Goal: Task Accomplishment & Management: Manage account settings

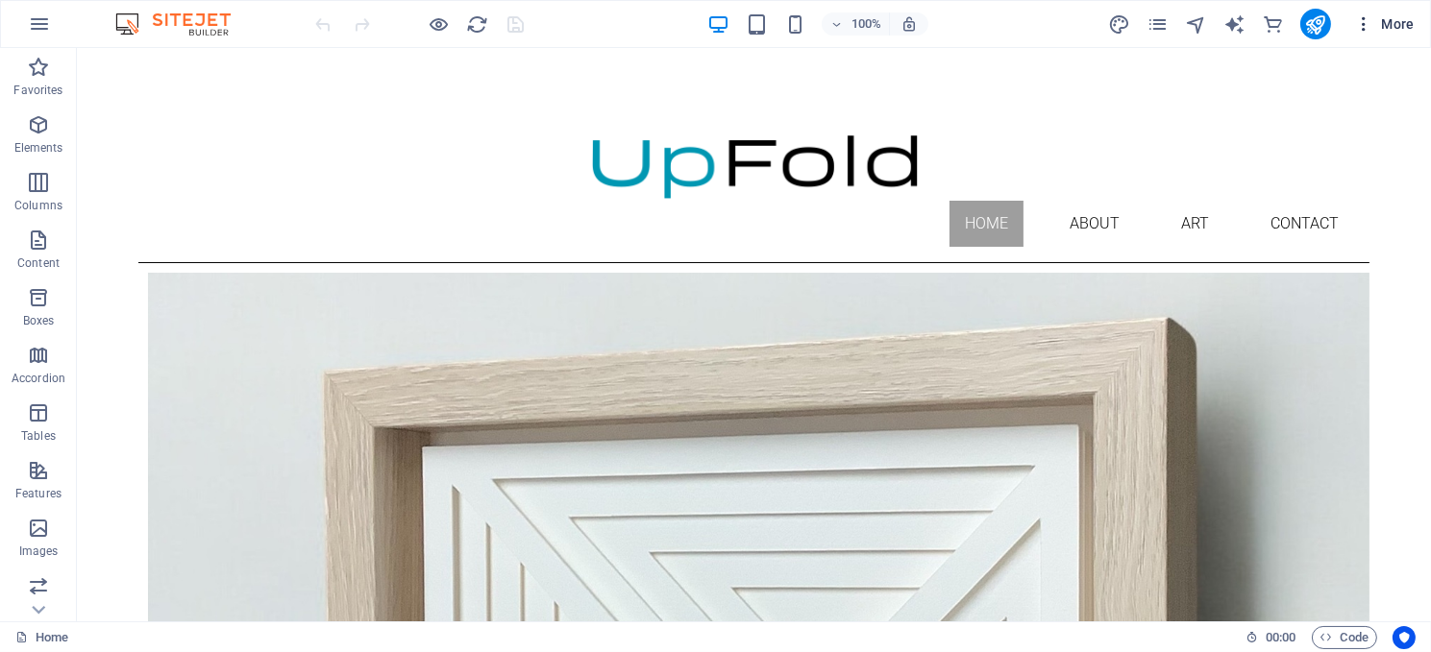
click at [1390, 18] on span "More" at bounding box center [1384, 23] width 61 height 19
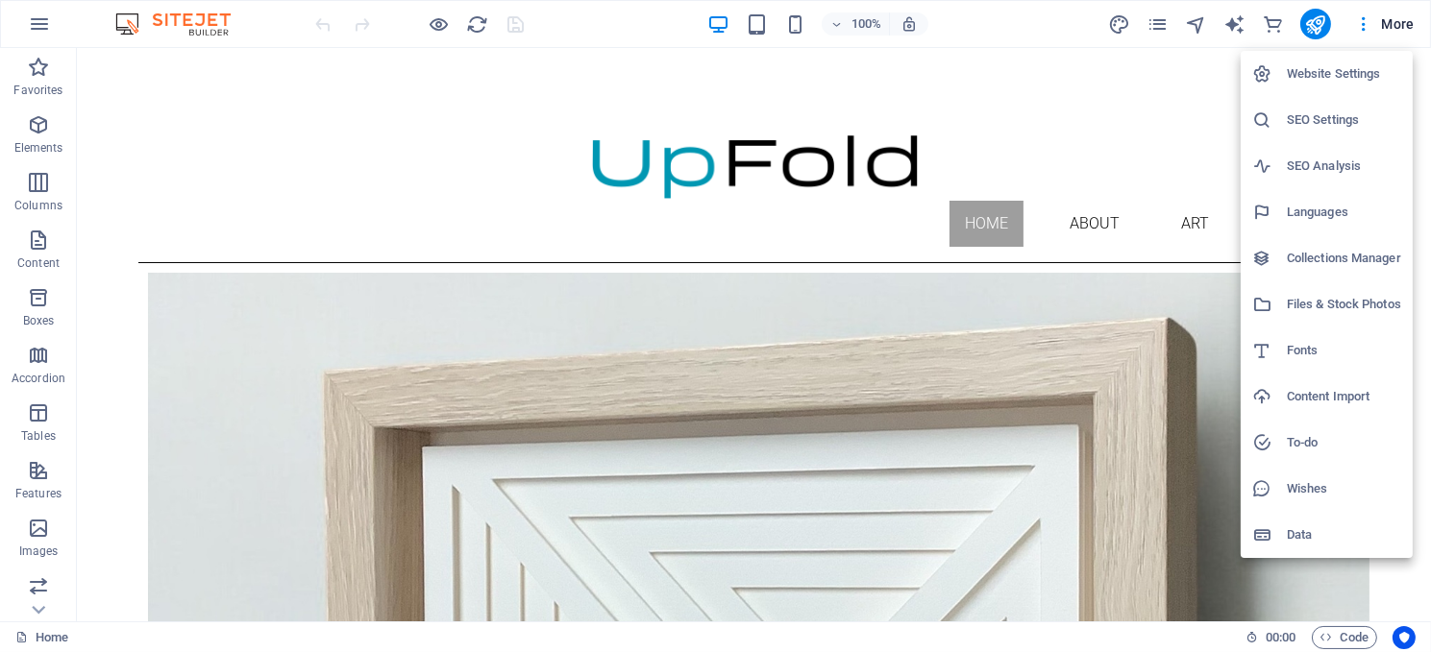
click at [1329, 73] on h6 "Website Settings" at bounding box center [1344, 73] width 114 height 23
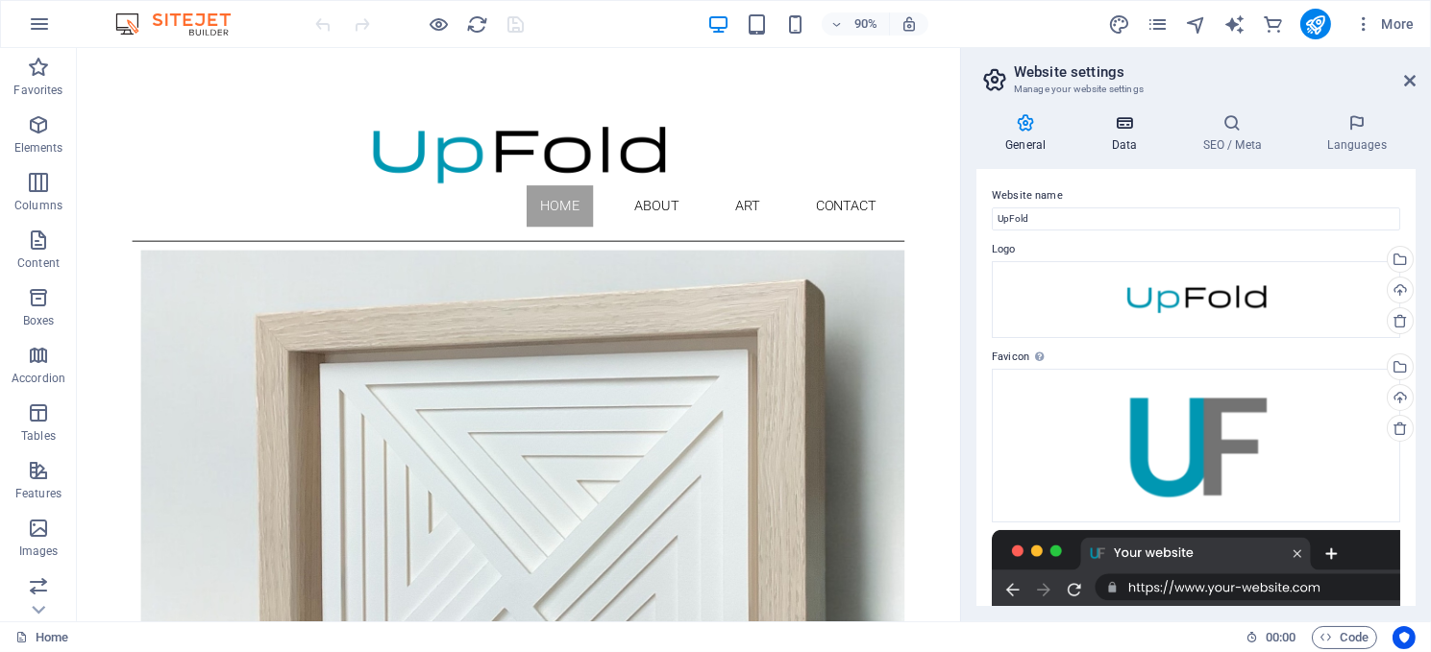
click at [1126, 134] on h4 "Data" at bounding box center [1127, 133] width 91 height 40
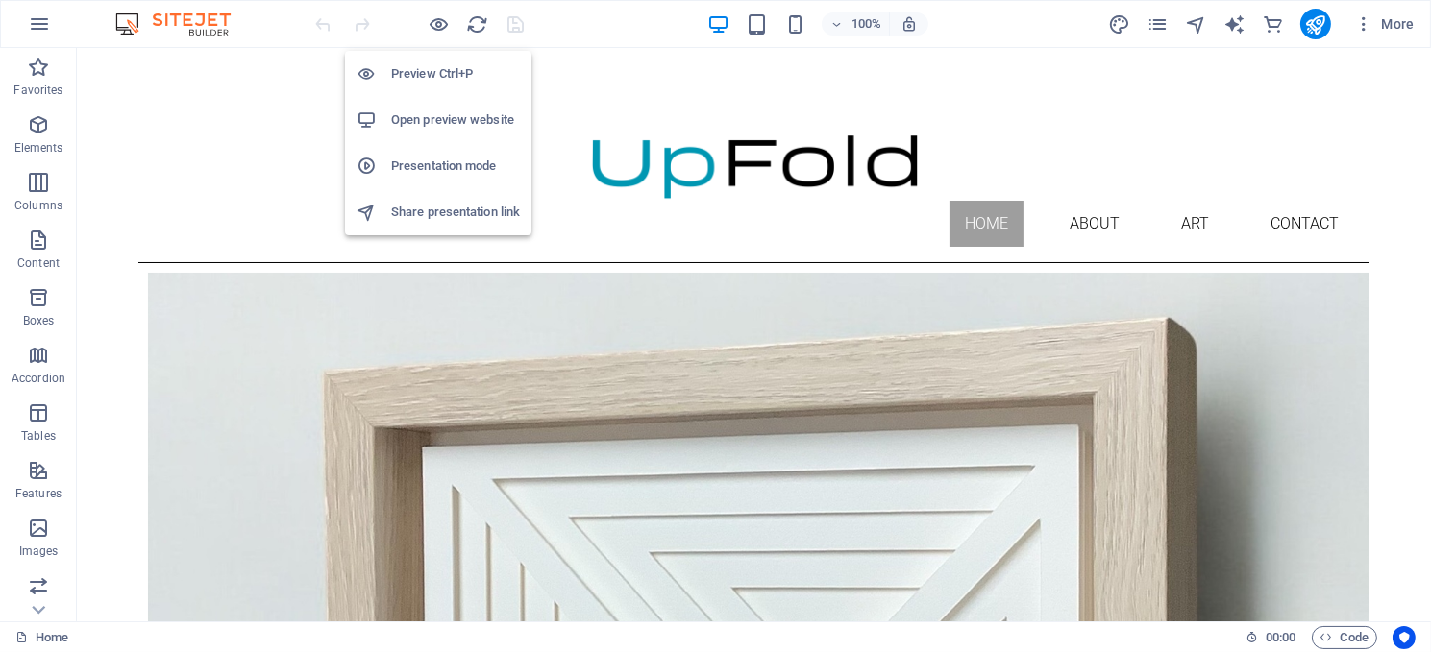
click at [428, 122] on h6 "Open preview website" at bounding box center [455, 120] width 129 height 23
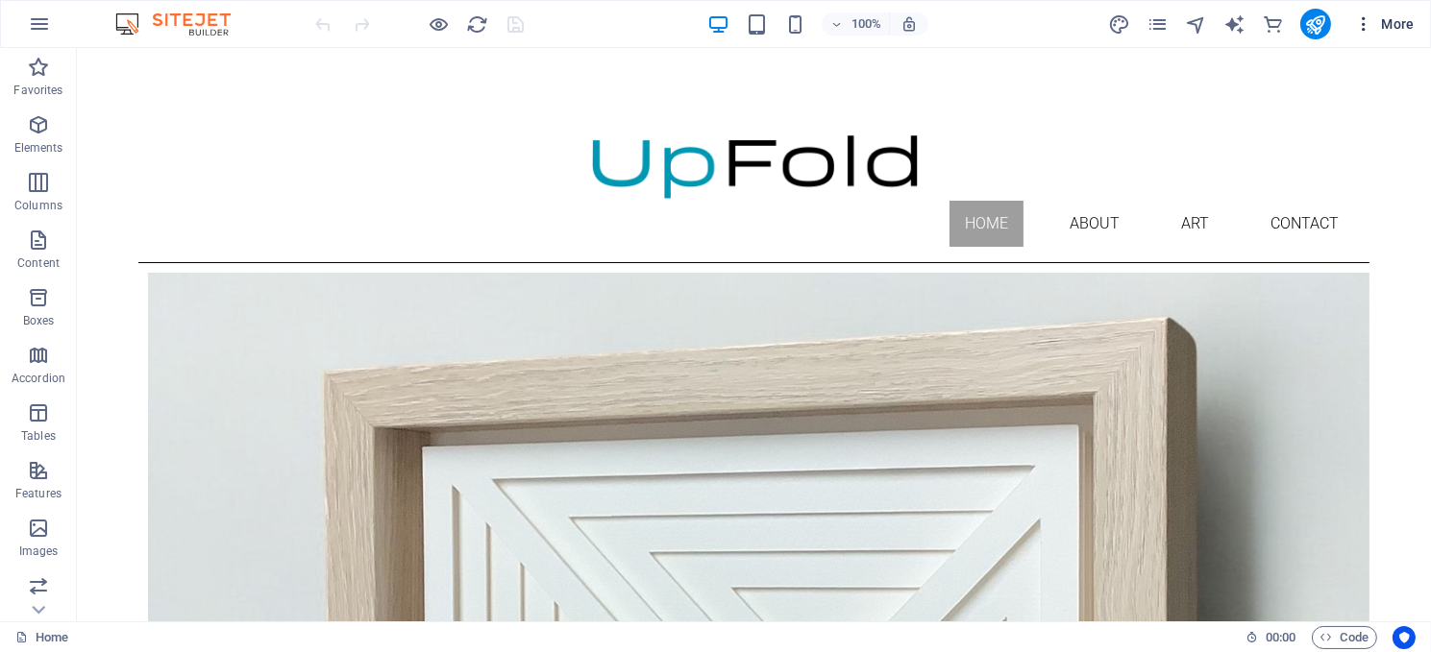
click at [1384, 22] on span "More" at bounding box center [1384, 23] width 61 height 19
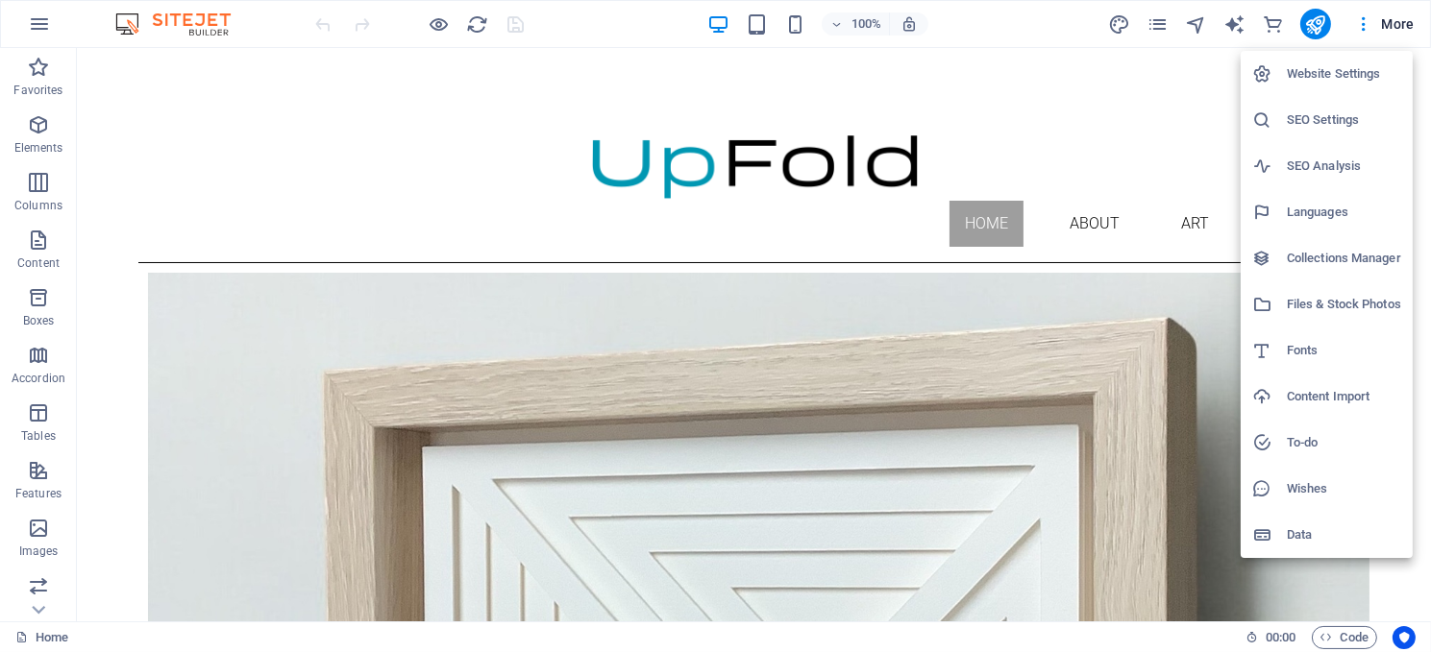
click at [1333, 75] on h6 "Website Settings" at bounding box center [1344, 73] width 114 height 23
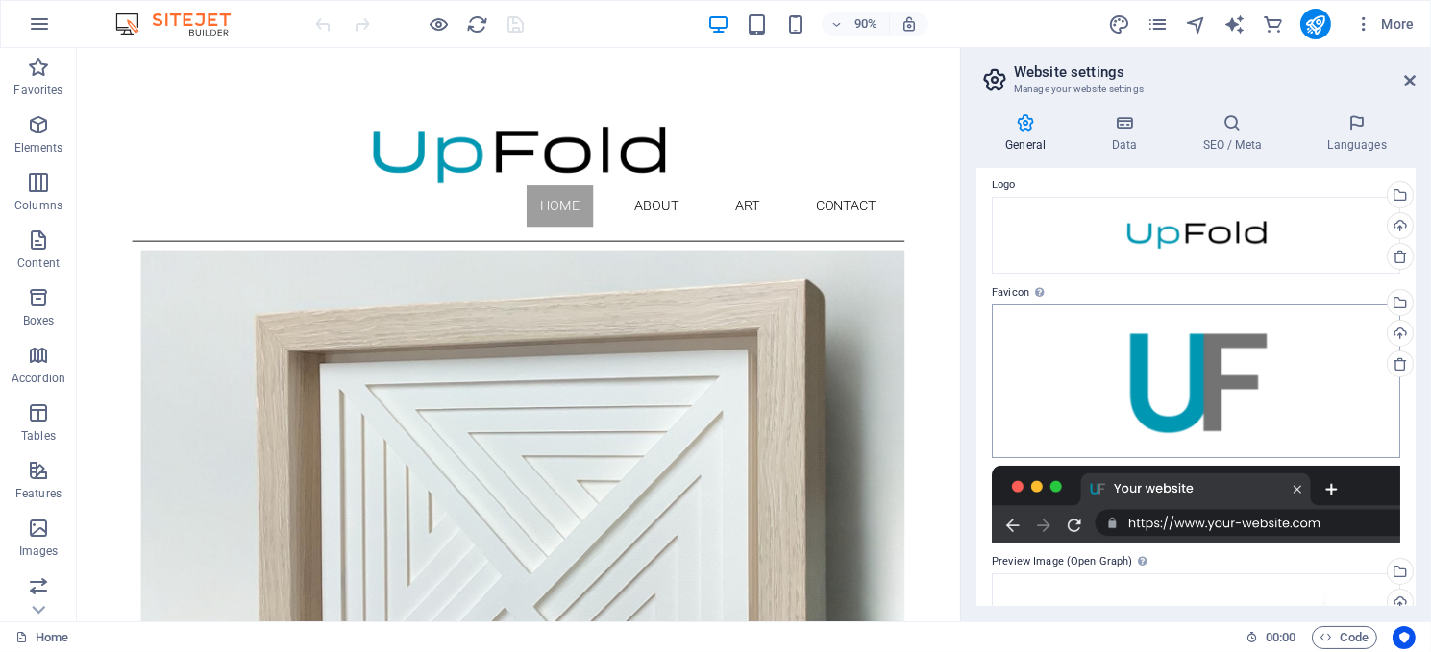
scroll to position [353, 0]
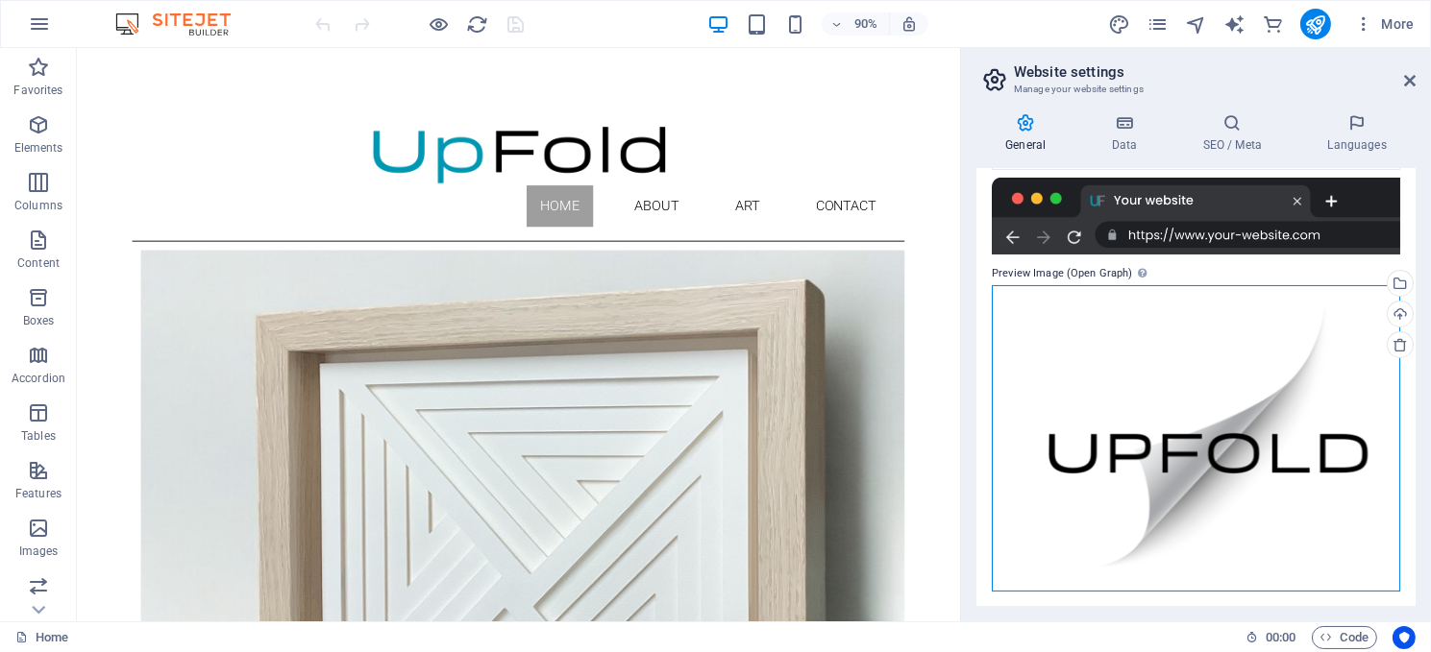
click at [1144, 371] on div "Drag files here, click to choose files or select files from Files or our free s…" at bounding box center [1196, 438] width 408 height 307
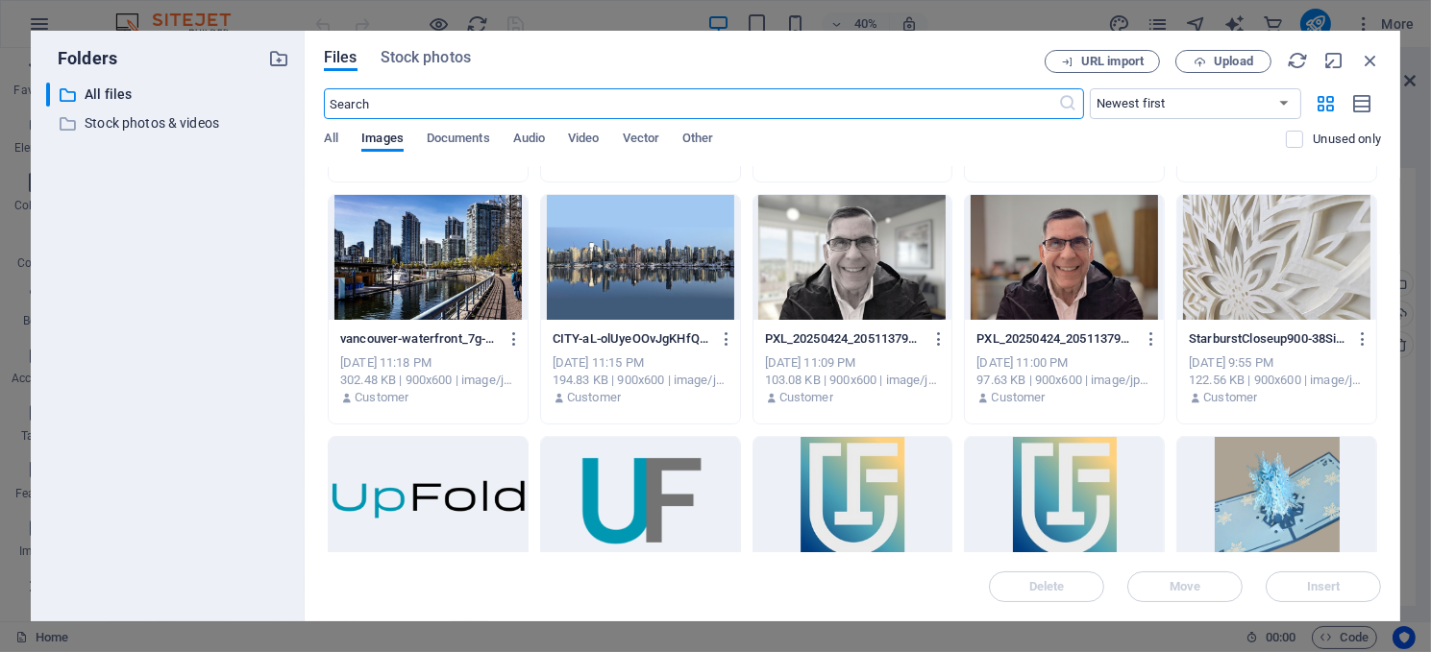
scroll to position [1153, 0]
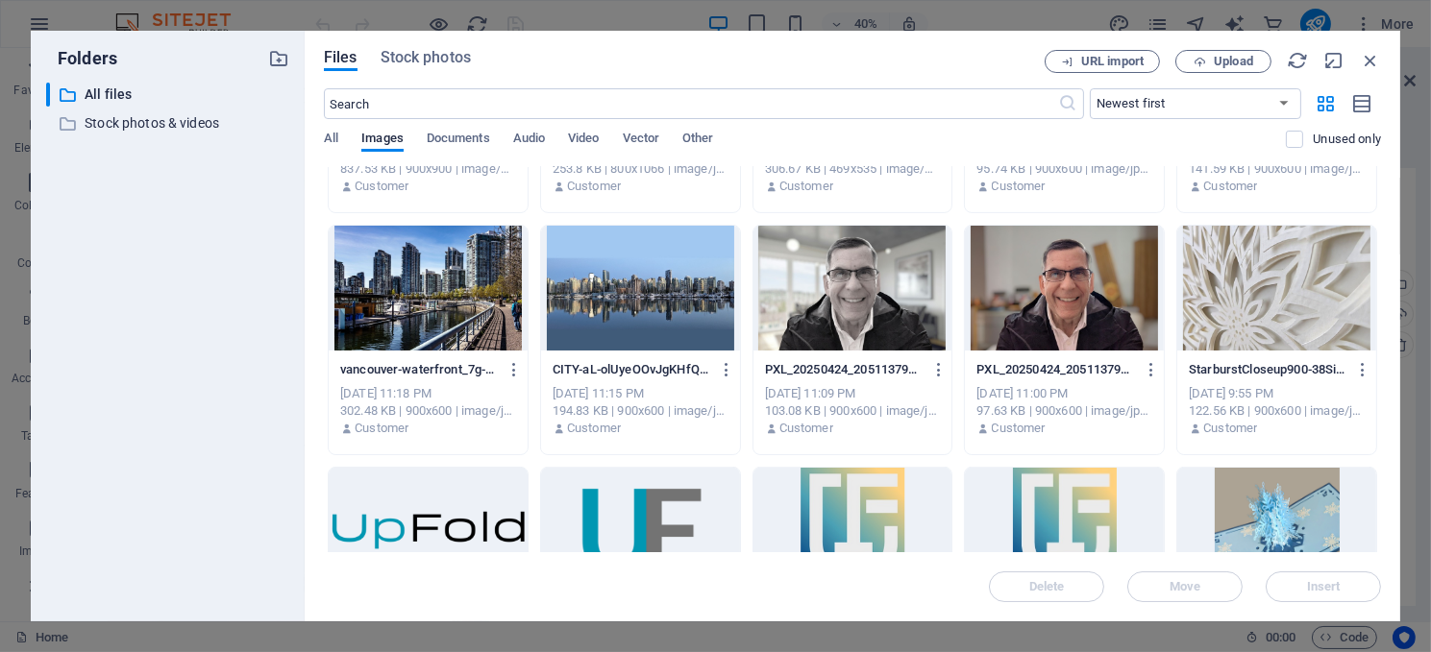
click at [1268, 293] on div at bounding box center [1276, 288] width 199 height 125
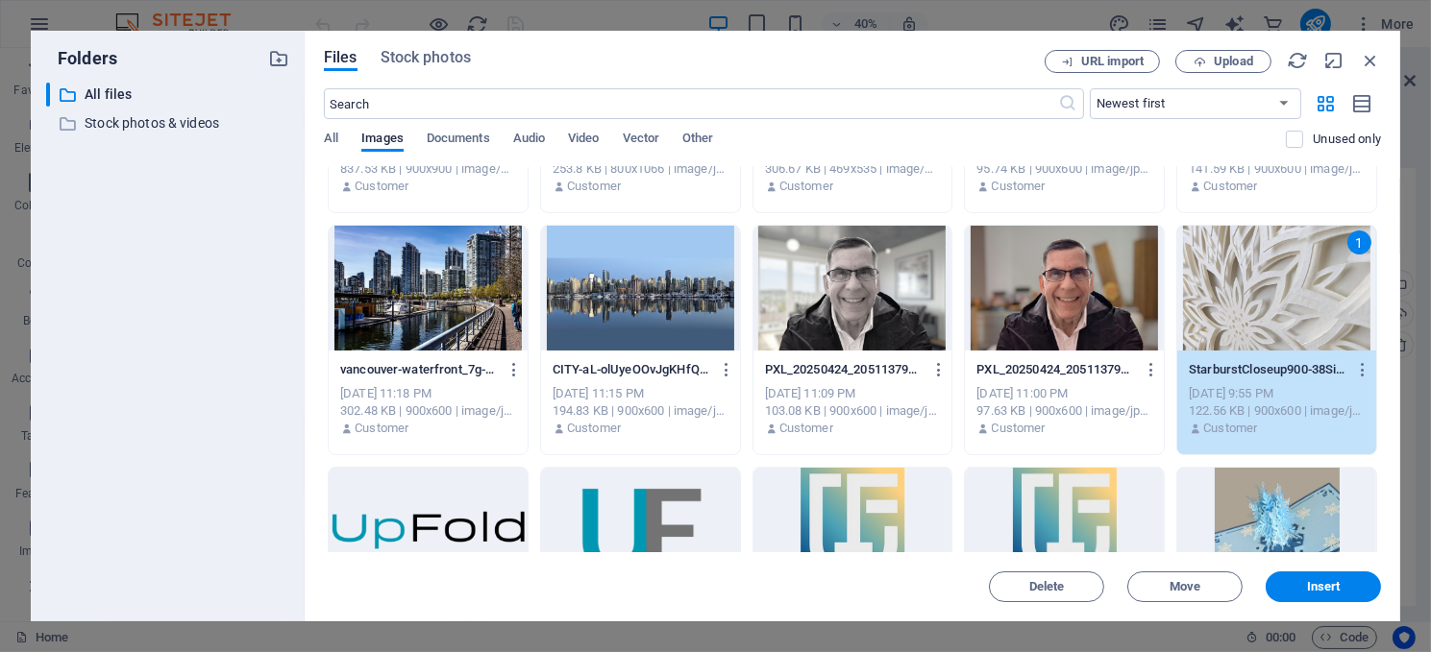
click at [1268, 293] on div "1" at bounding box center [1276, 288] width 199 height 125
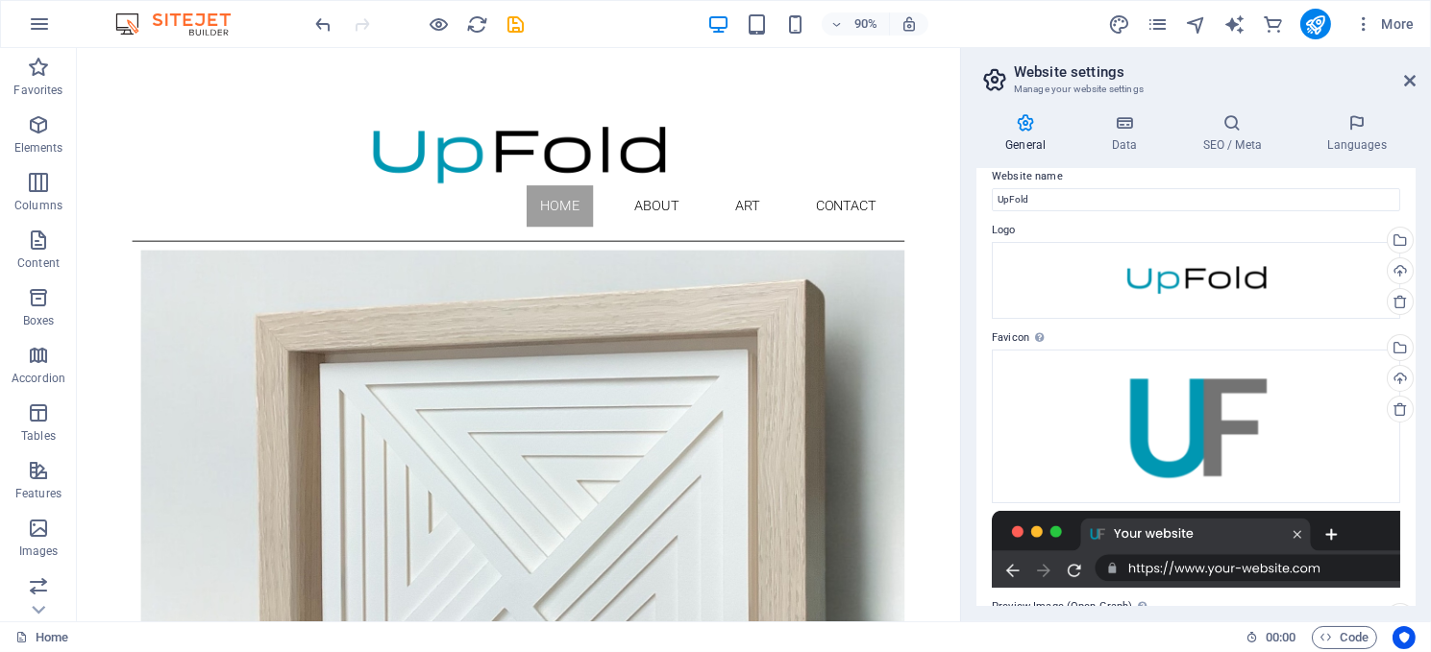
scroll to position [0, 0]
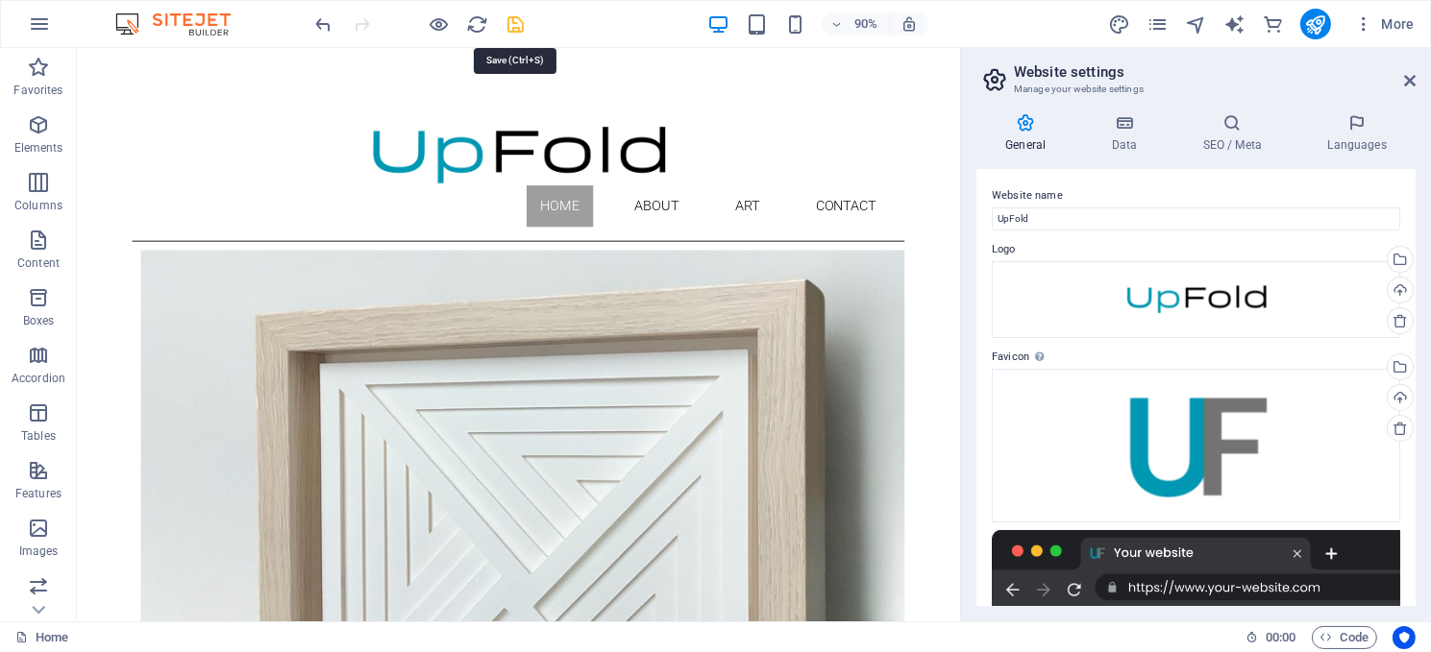
click at [514, 18] on icon "save" at bounding box center [516, 24] width 22 height 22
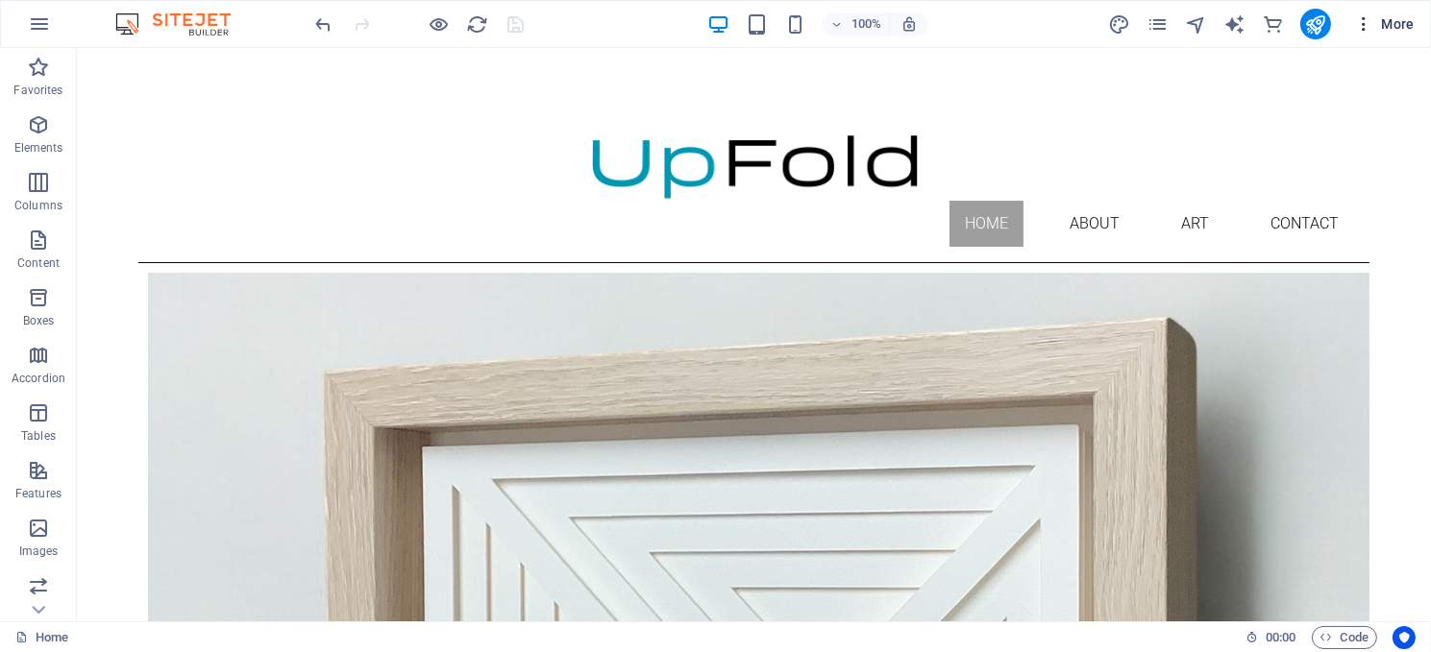
click at [1391, 15] on span "More" at bounding box center [1384, 23] width 61 height 19
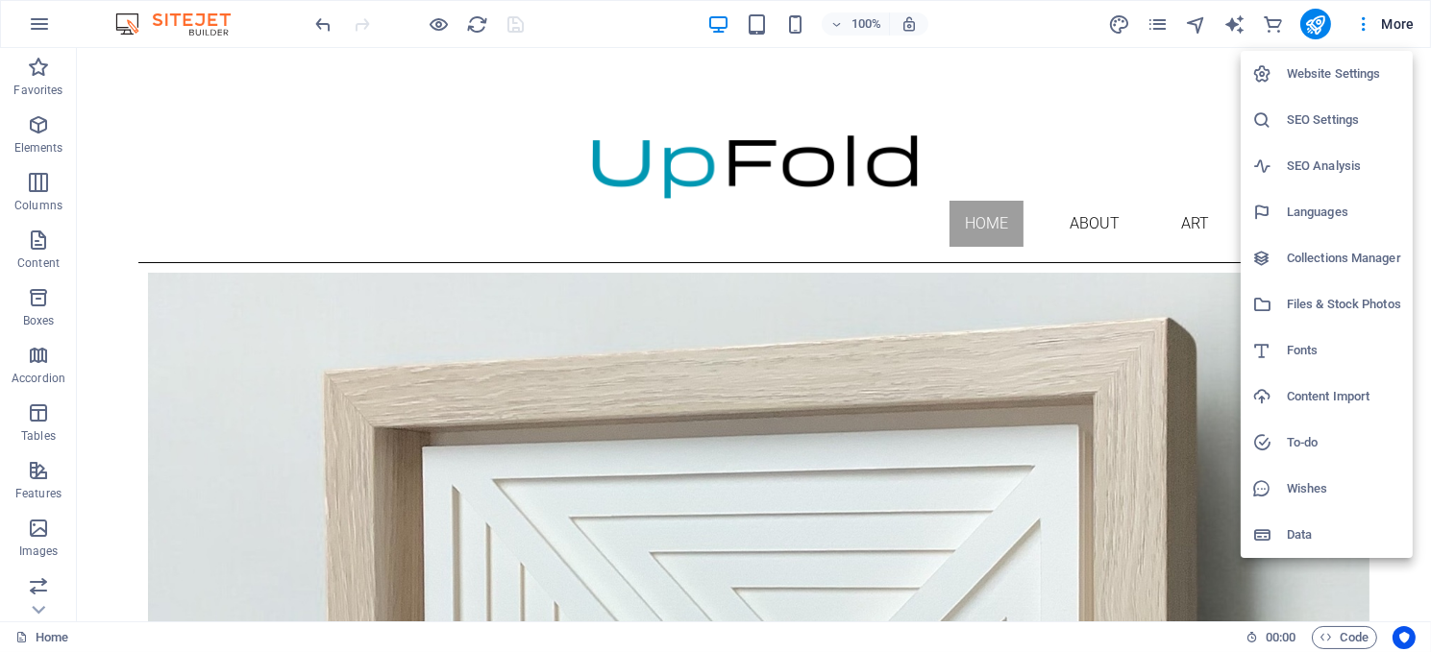
click at [1316, 68] on h6 "Website Settings" at bounding box center [1344, 73] width 114 height 23
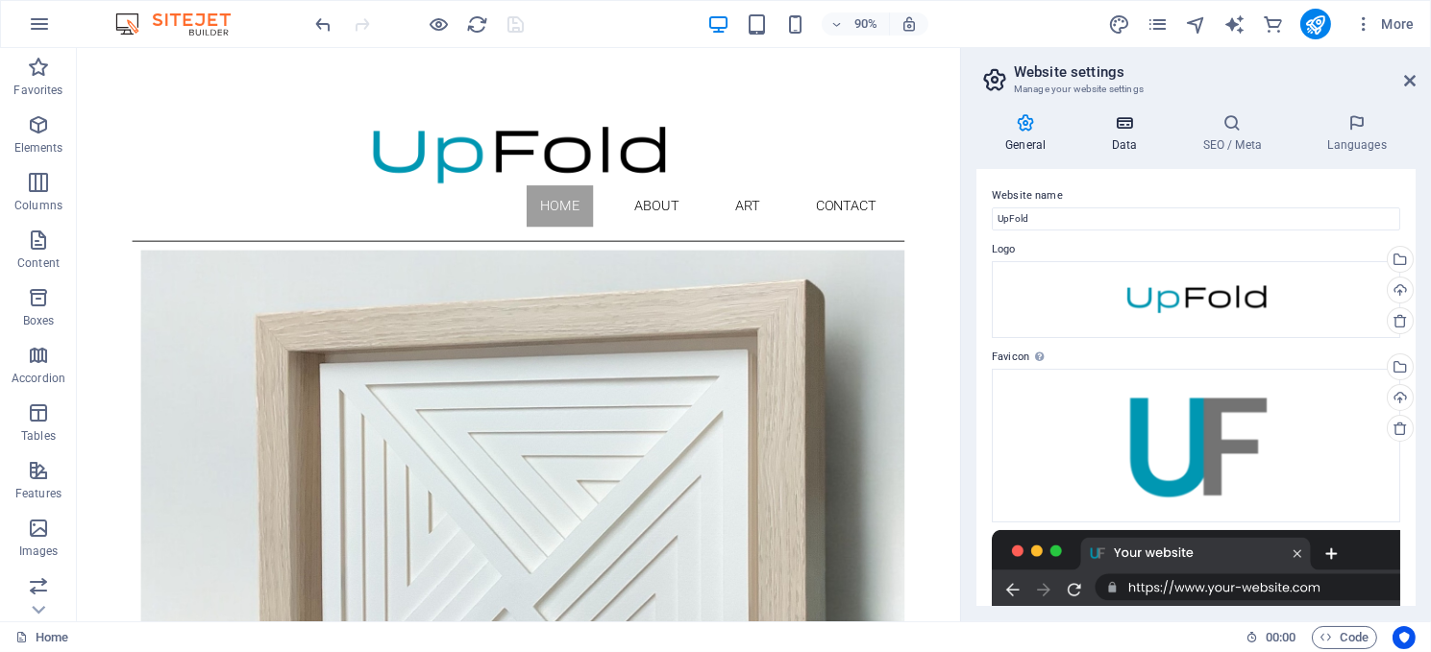
click at [1120, 117] on icon at bounding box center [1124, 122] width 84 height 19
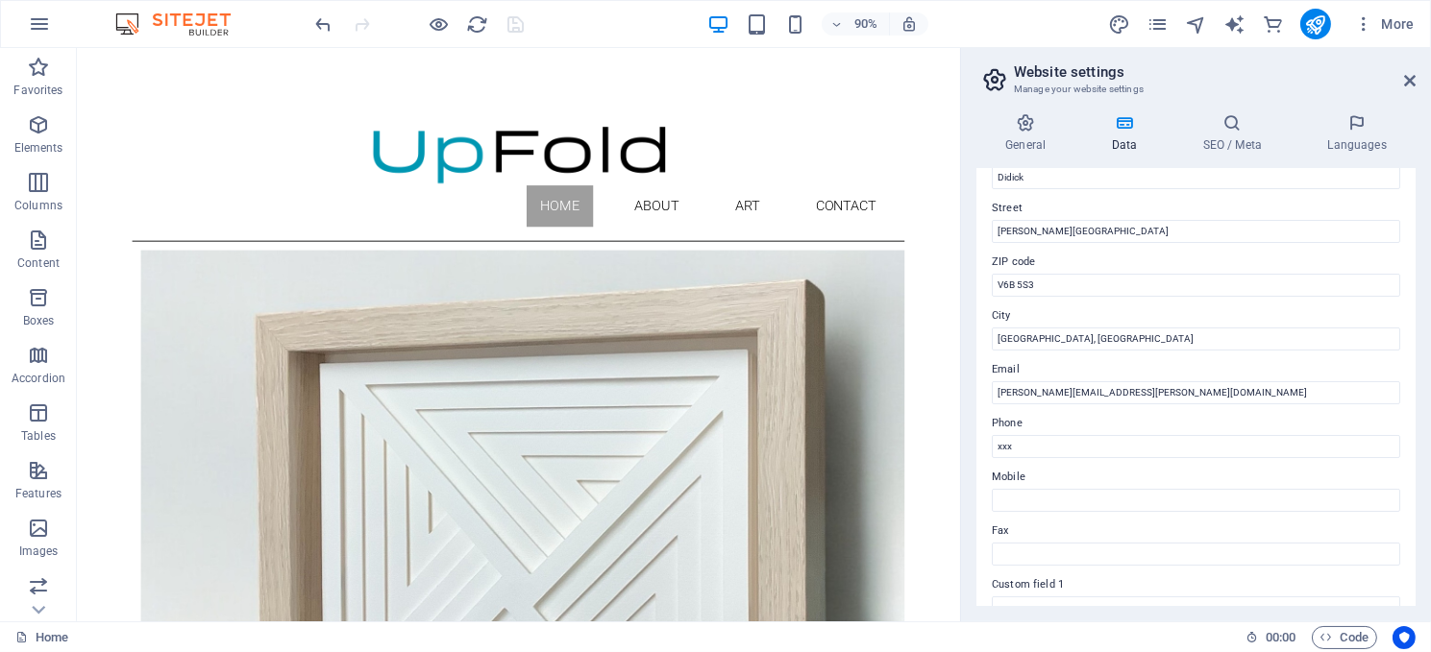
scroll to position [192, 0]
drag, startPoint x: 1075, startPoint y: 385, endPoint x: 992, endPoint y: 380, distance: 83.8
click at [992, 380] on input "[PERSON_NAME][EMAIL_ADDRESS][PERSON_NAME][DOMAIN_NAME]" at bounding box center [1196, 389] width 408 height 23
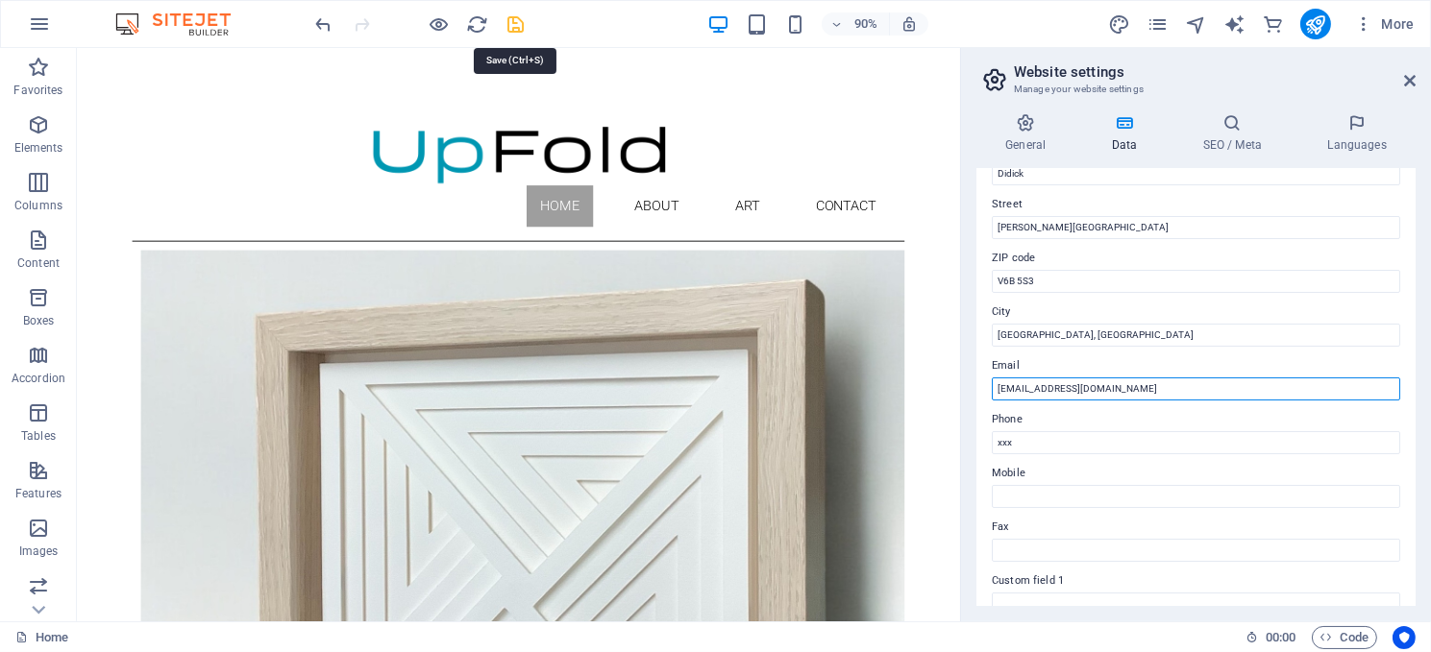
type input "[EMAIL_ADDRESS][DOMAIN_NAME]"
click at [514, 22] on icon "save" at bounding box center [516, 24] width 22 height 22
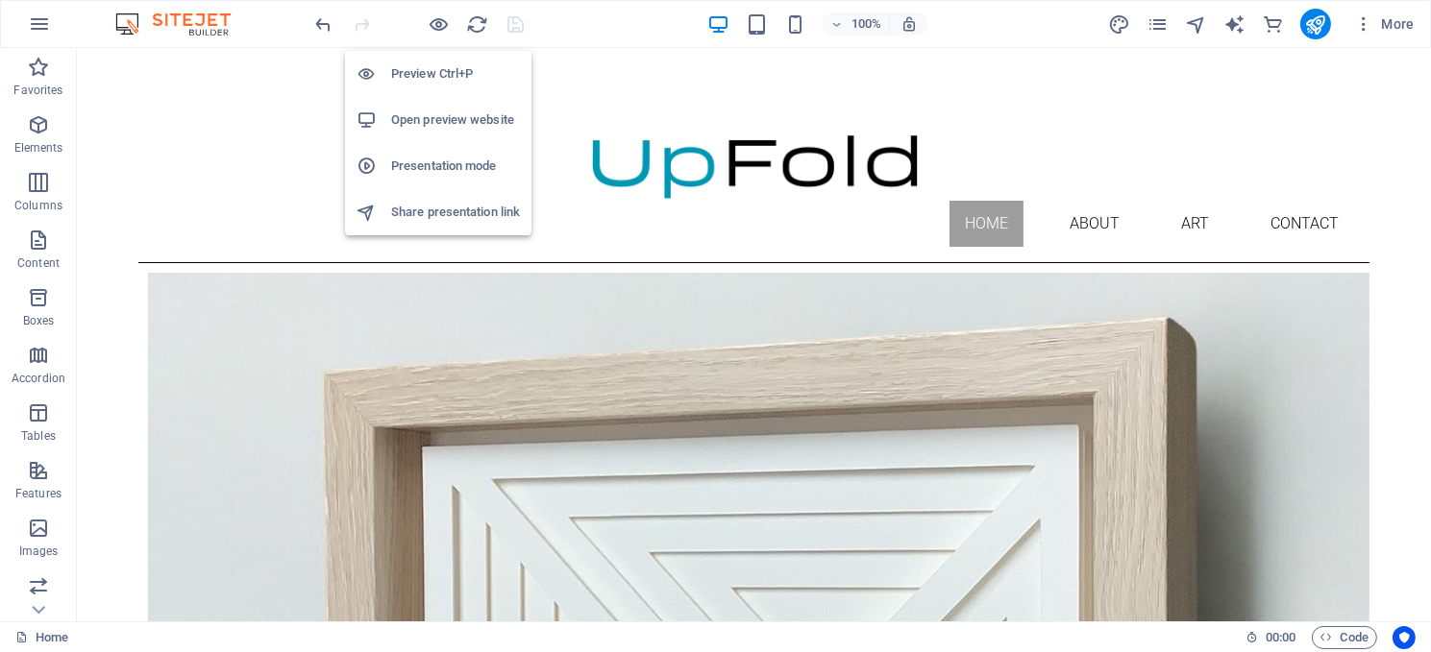
click at [439, 115] on h6 "Open preview website" at bounding box center [455, 120] width 129 height 23
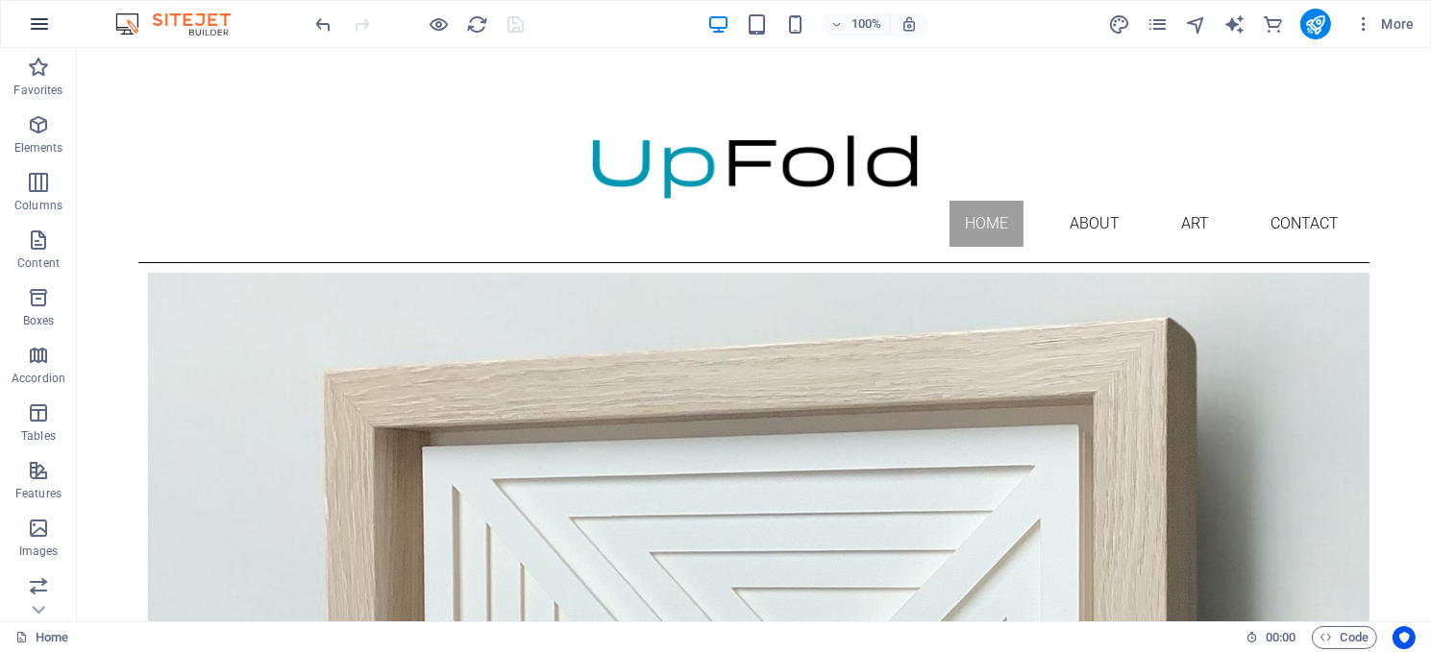
click at [42, 19] on icon "button" at bounding box center [39, 23] width 23 height 23
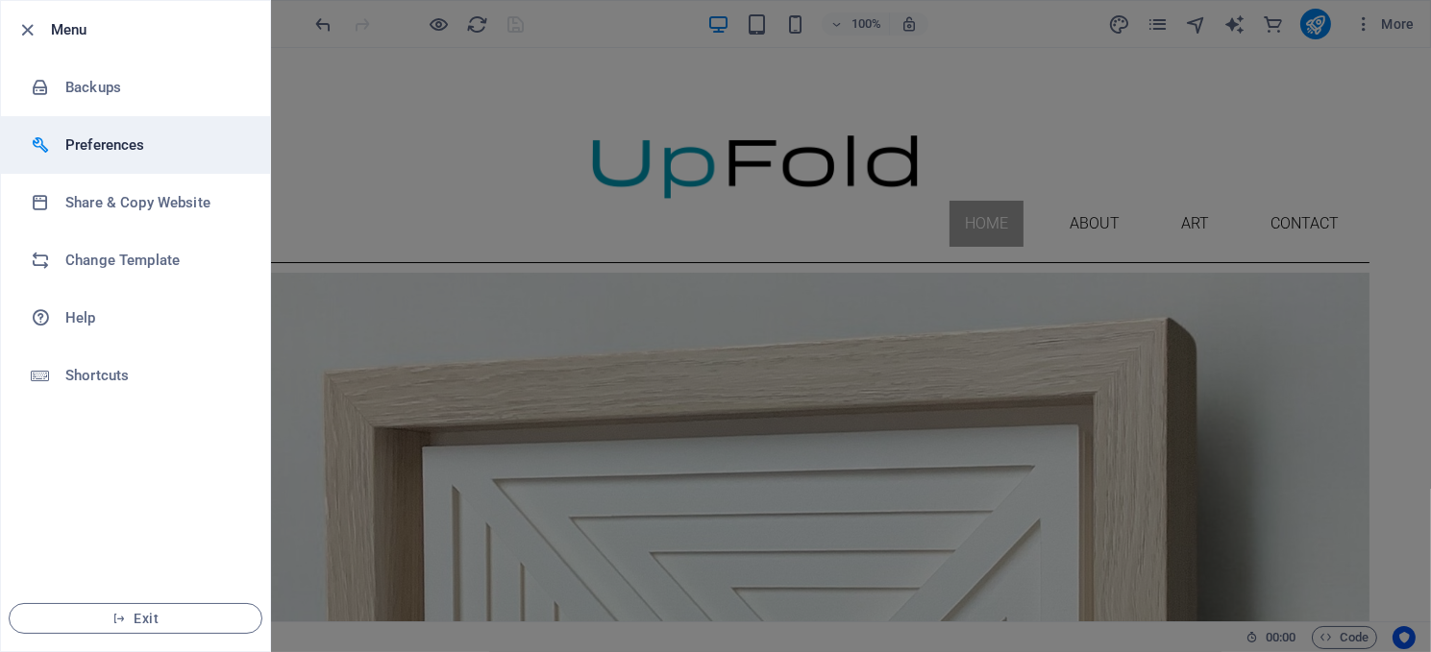
click at [79, 144] on h6 "Preferences" at bounding box center [154, 145] width 178 height 23
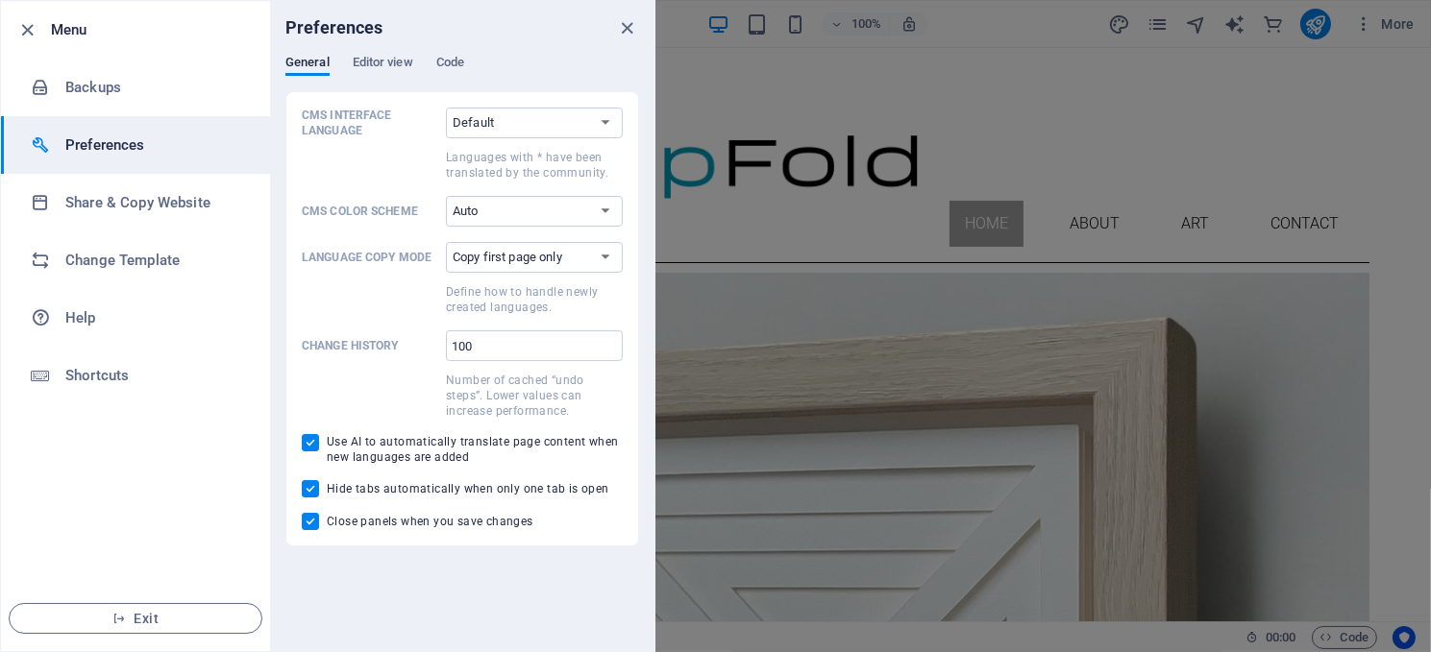
click at [746, 74] on div at bounding box center [715, 326] width 1431 height 652
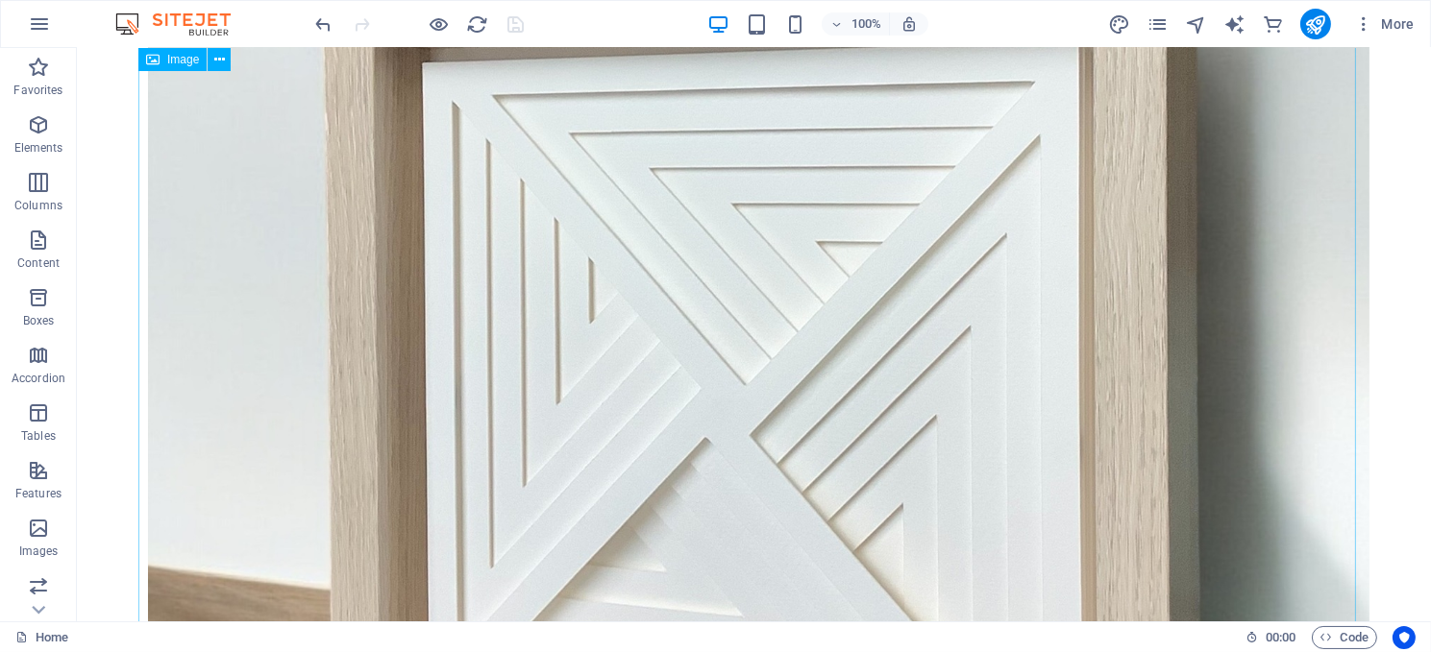
scroll to position [0, 0]
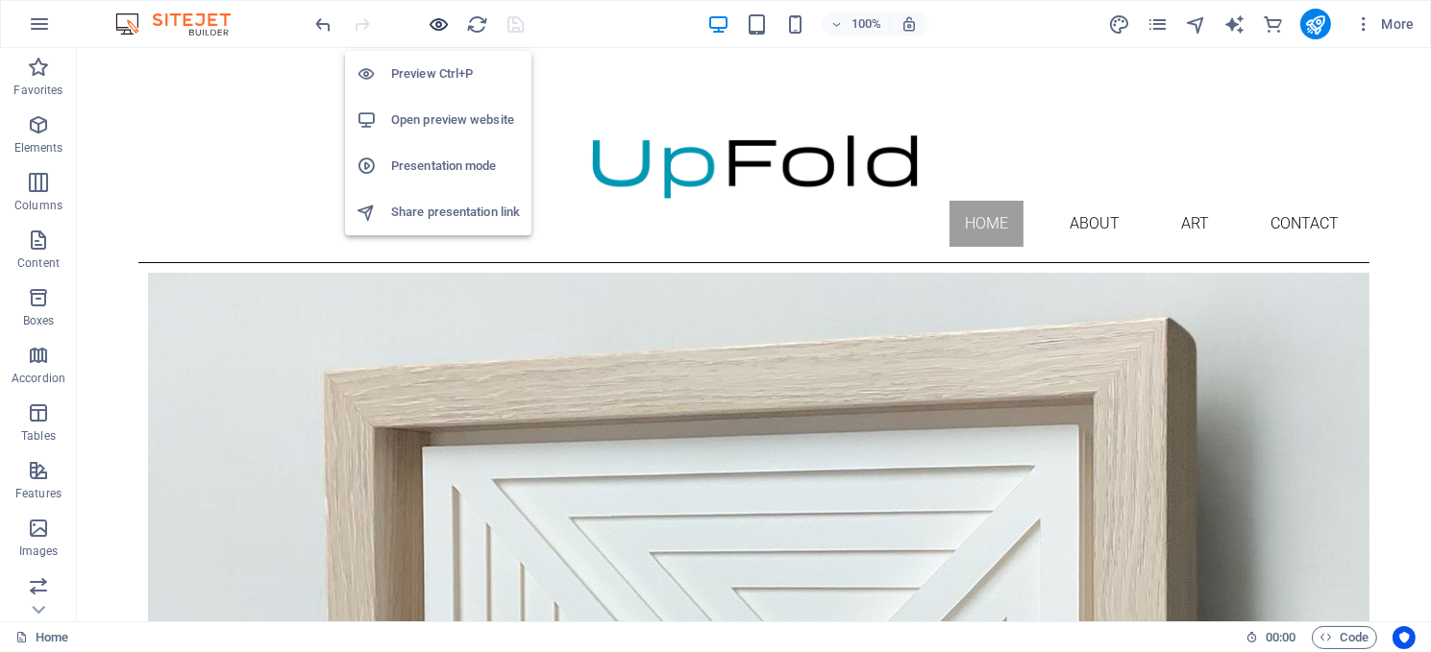
click at [441, 22] on icon "button" at bounding box center [440, 24] width 22 height 22
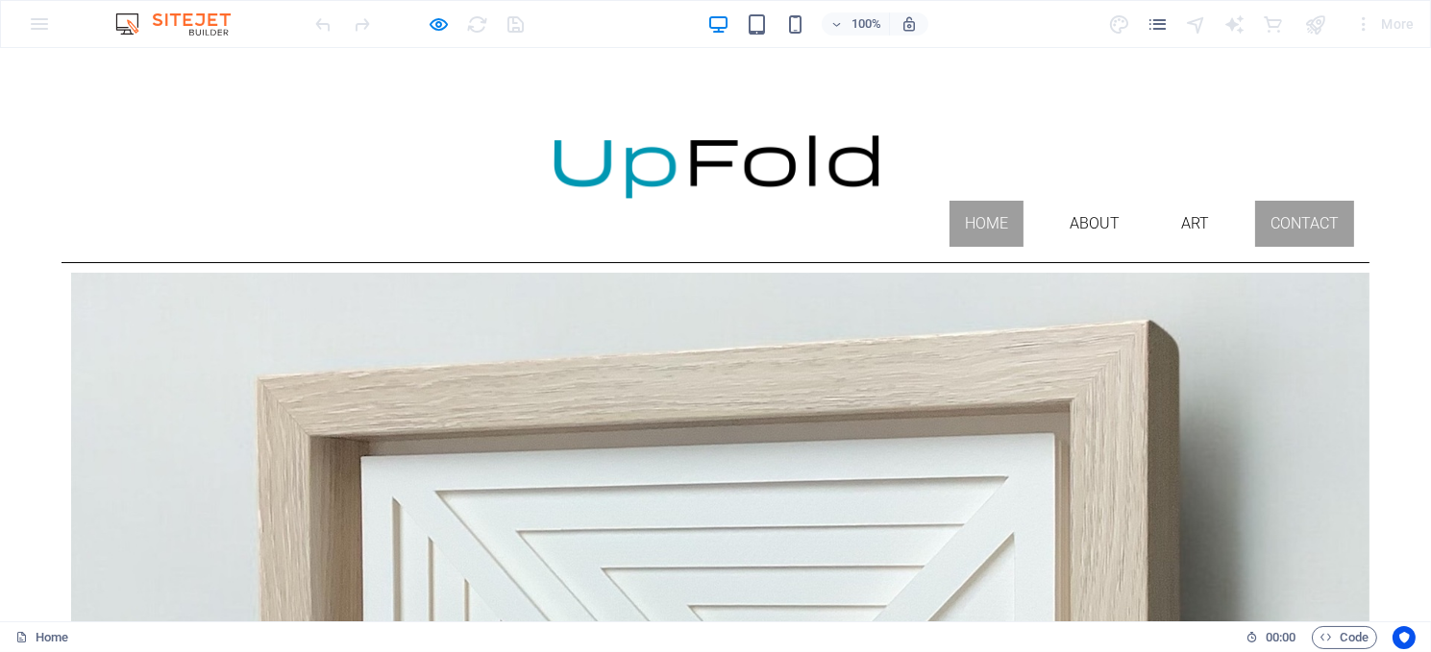
click at [1286, 201] on link "Contact" at bounding box center [1304, 224] width 99 height 46
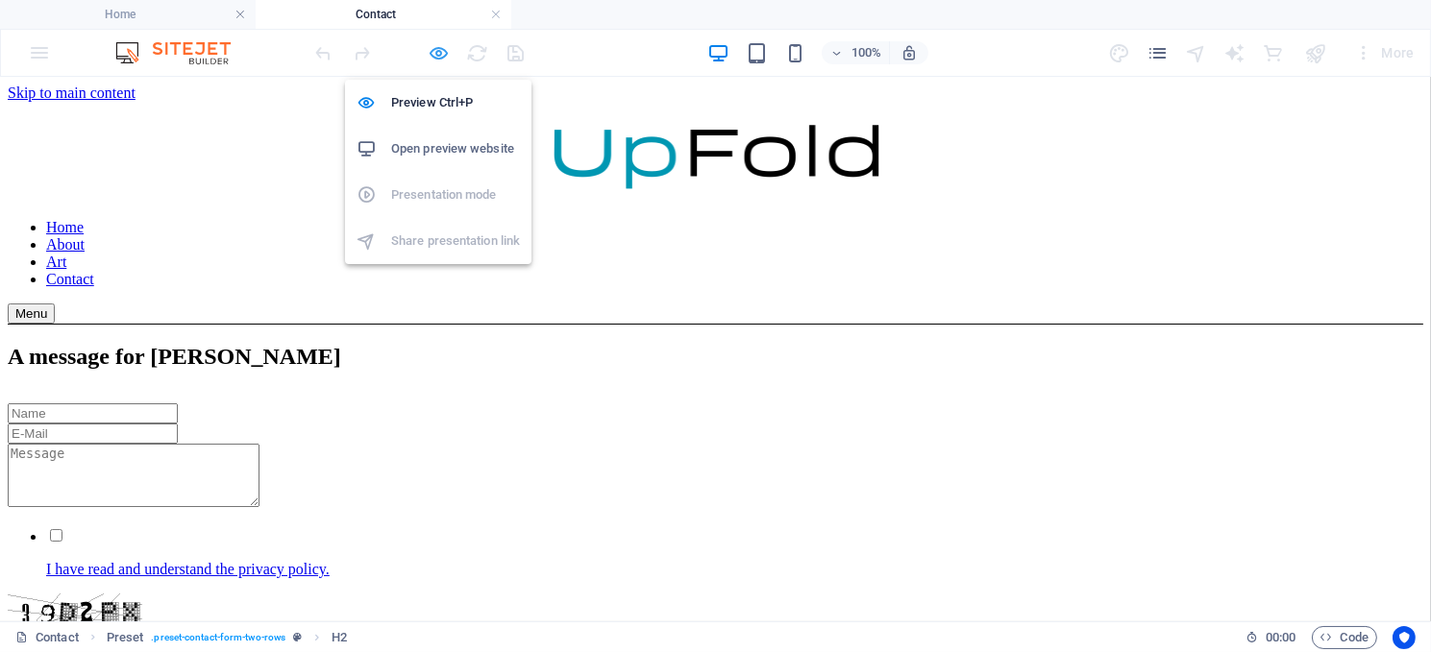
click at [439, 54] on icon "button" at bounding box center [440, 53] width 22 height 22
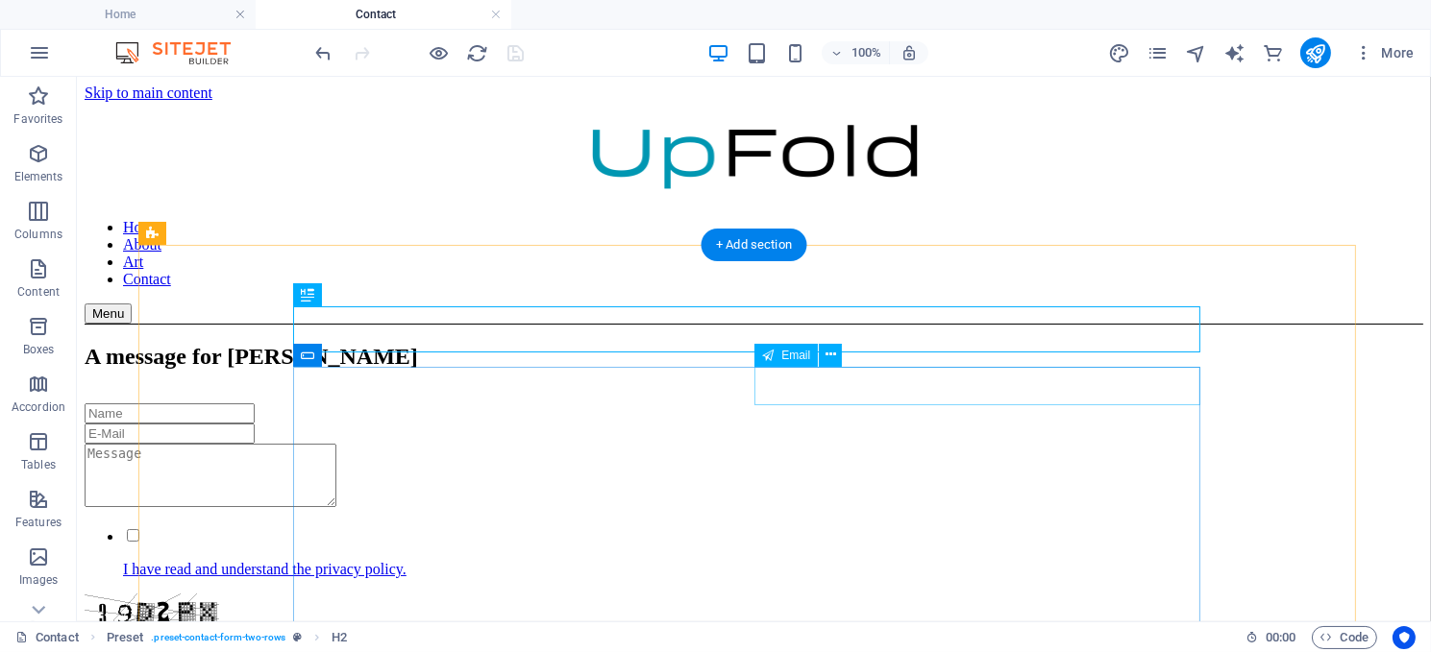
click at [915, 423] on div at bounding box center [753, 433] width 1338 height 20
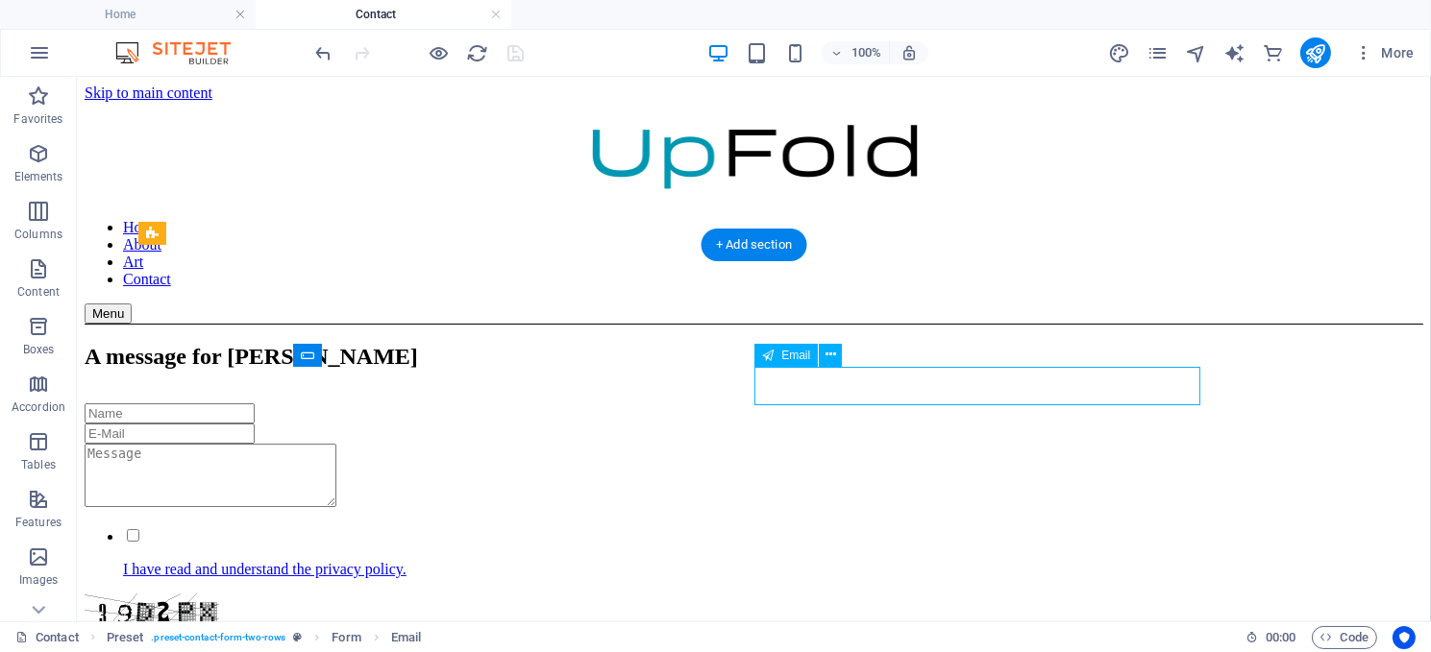
click at [915, 423] on div at bounding box center [753, 433] width 1338 height 20
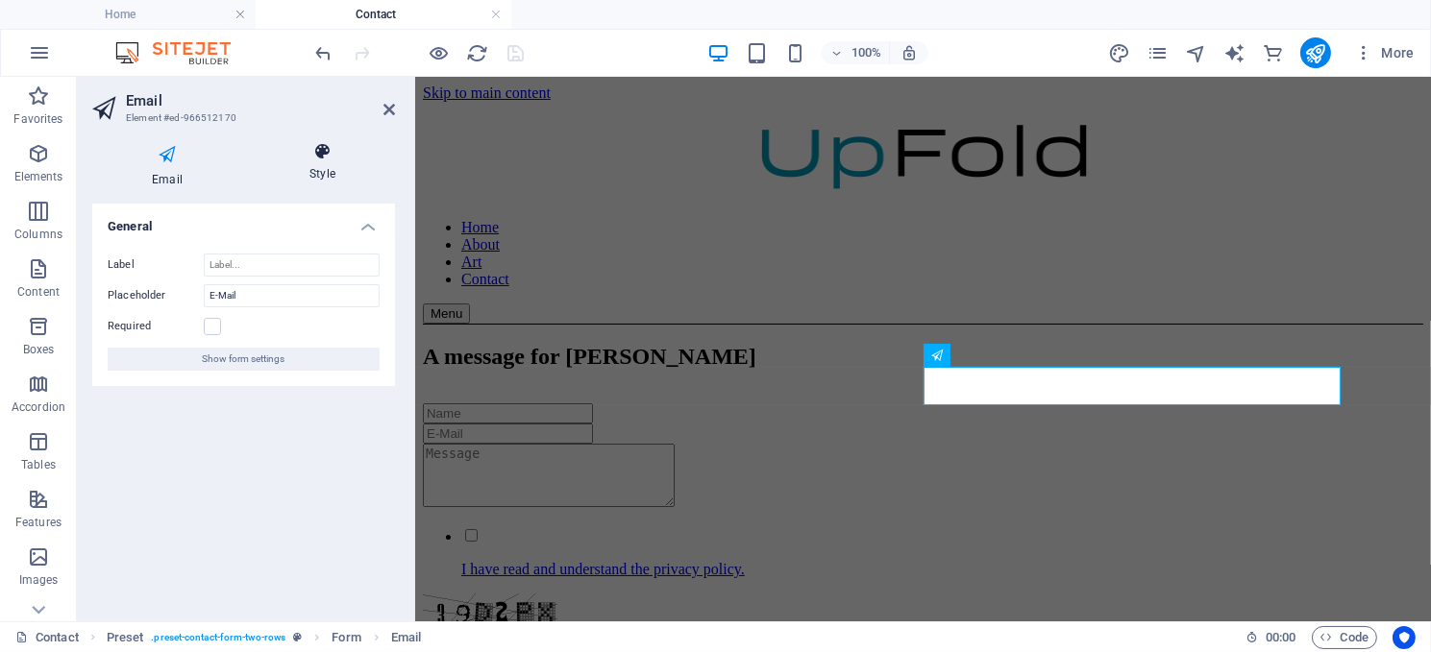
click at [319, 169] on h4 "Style" at bounding box center [322, 162] width 145 height 40
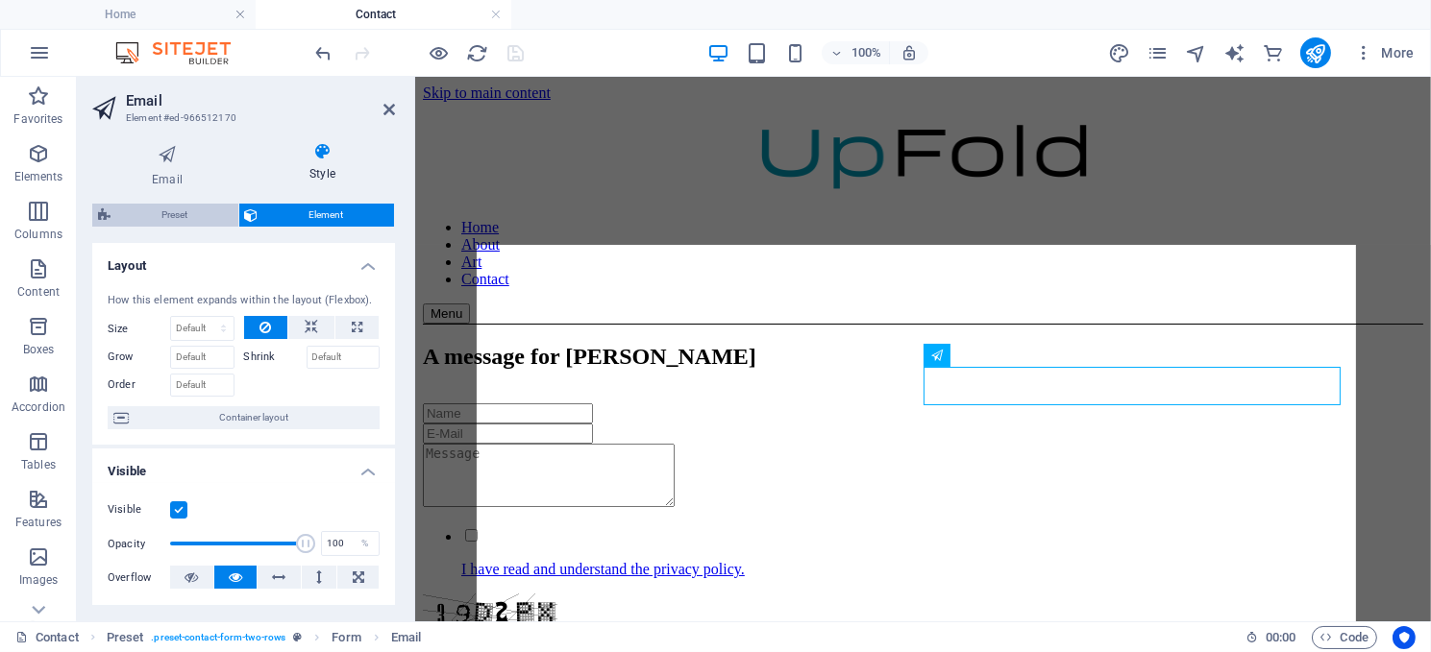
click at [172, 213] on span "Preset" at bounding box center [174, 215] width 116 height 23
select select "px"
select select "rem"
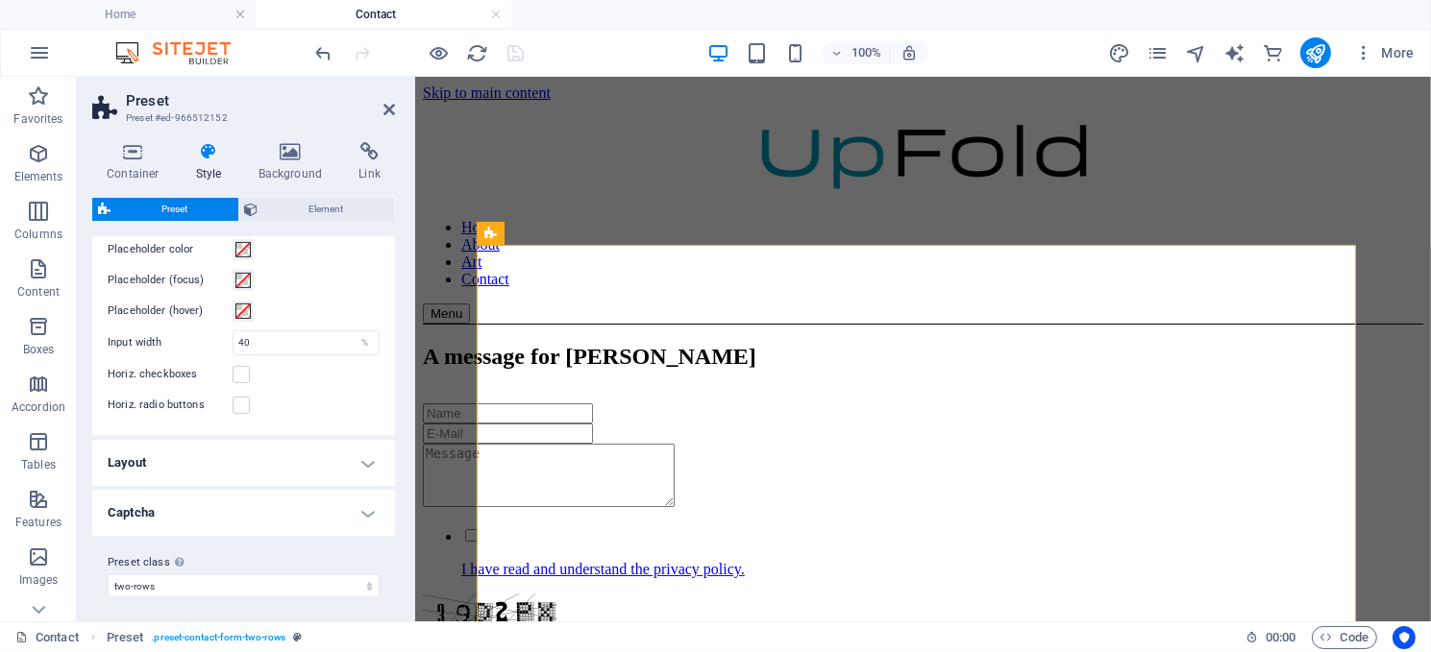
scroll to position [785, 0]
click at [358, 506] on h4 "Captcha" at bounding box center [243, 511] width 303 height 46
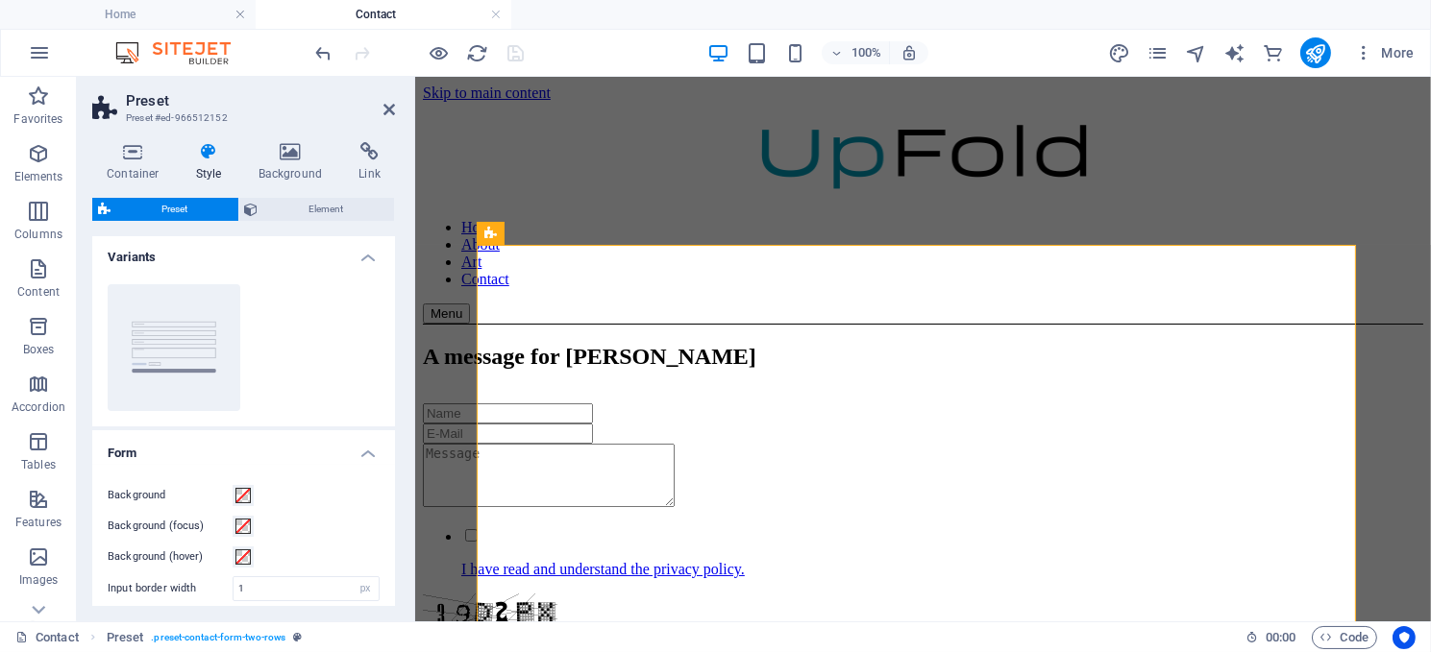
scroll to position [0, 0]
click at [968, 356] on span "Email" at bounding box center [964, 356] width 29 height 12
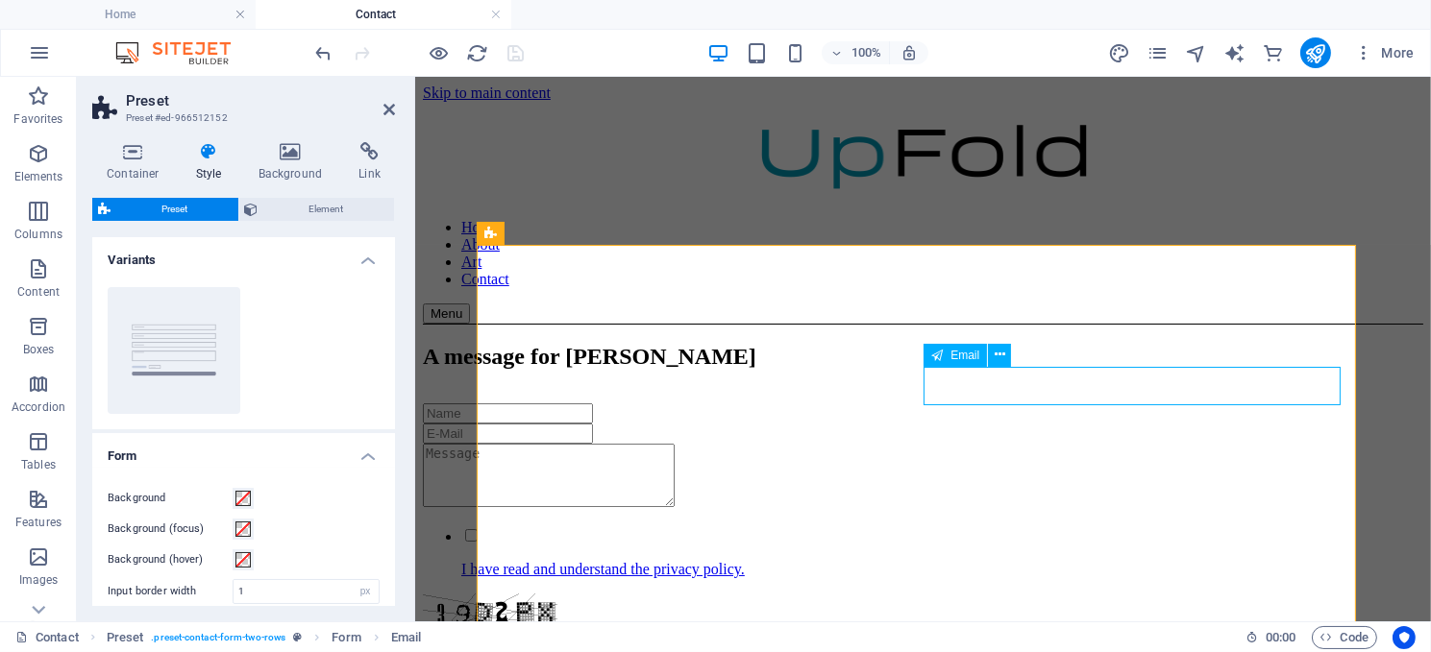
click at [968, 356] on span "Email" at bounding box center [964, 356] width 29 height 12
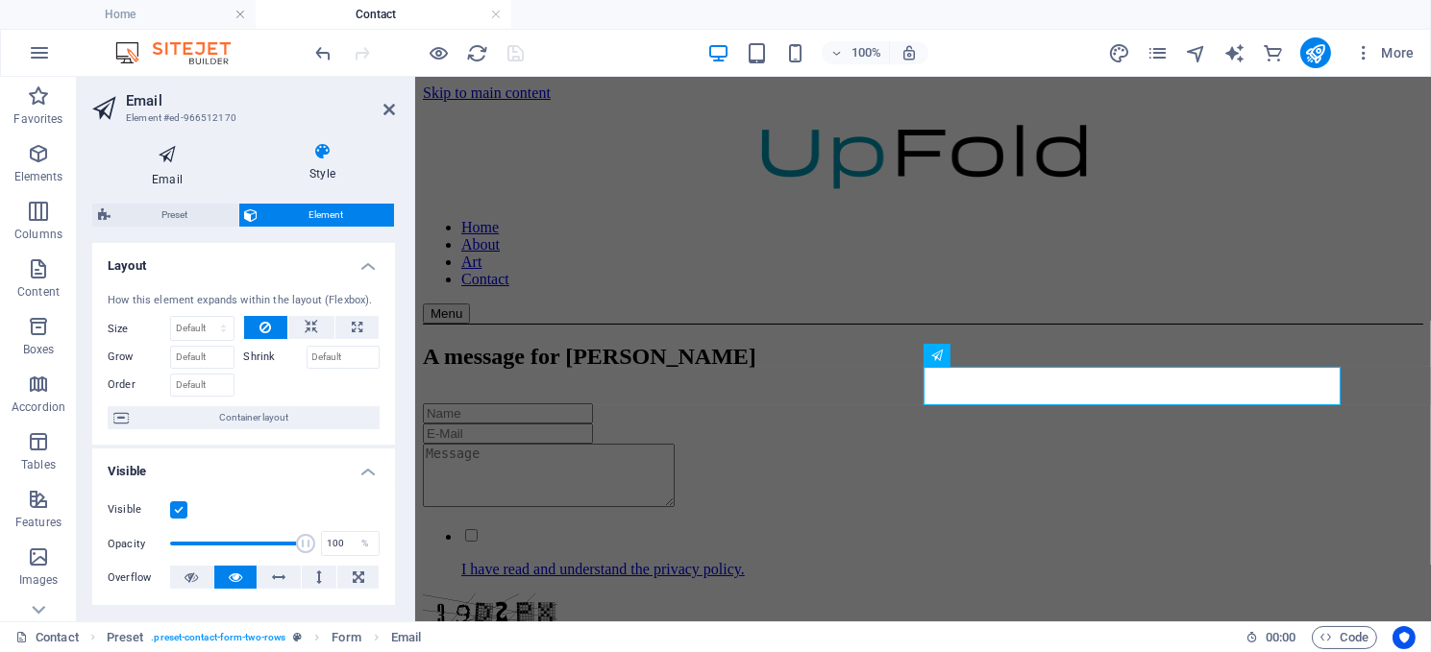
click at [161, 156] on icon at bounding box center [167, 154] width 150 height 25
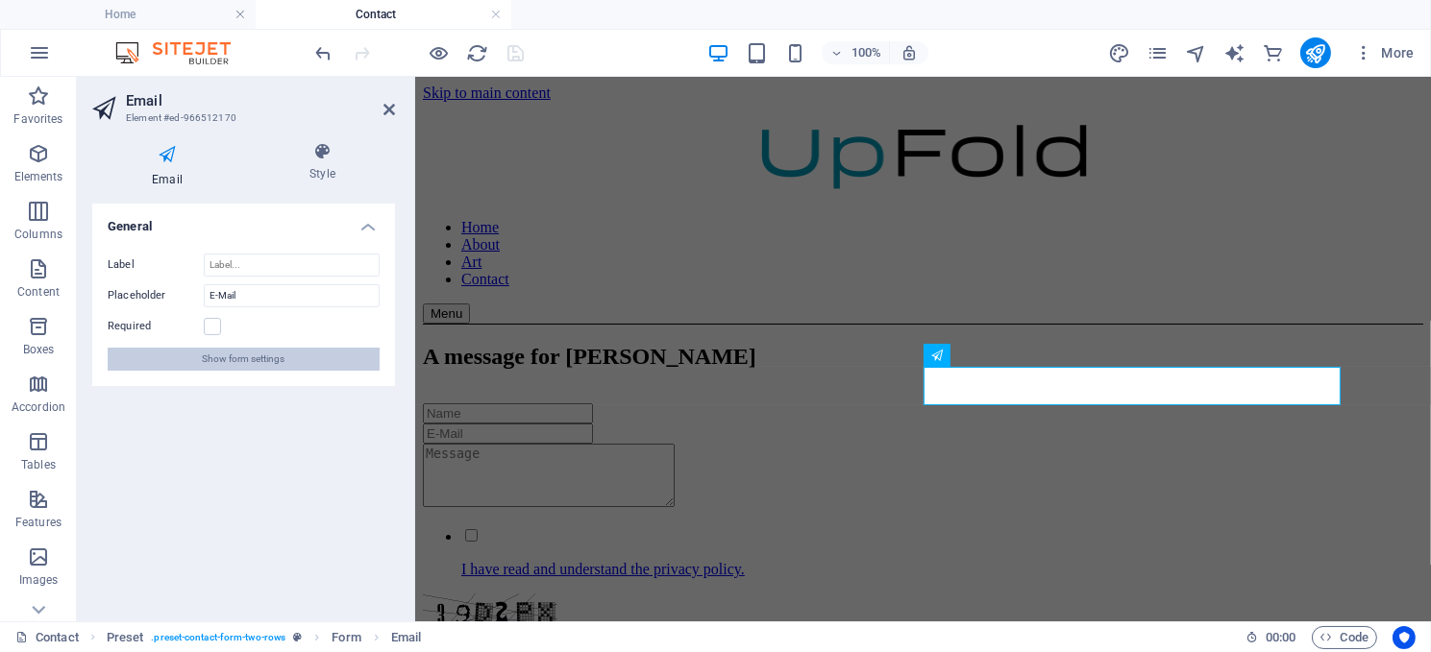
click at [231, 357] on span "Show form settings" at bounding box center [244, 359] width 83 height 23
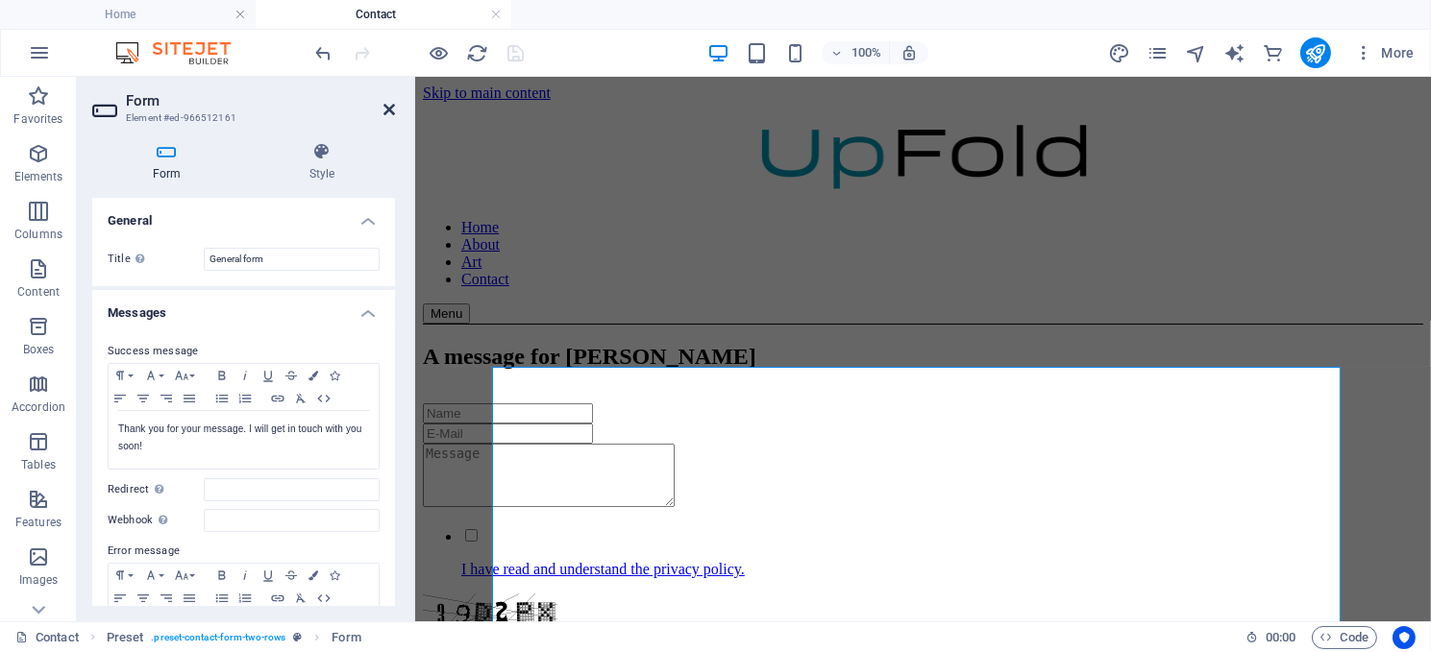
click at [388, 105] on icon at bounding box center [389, 109] width 12 height 15
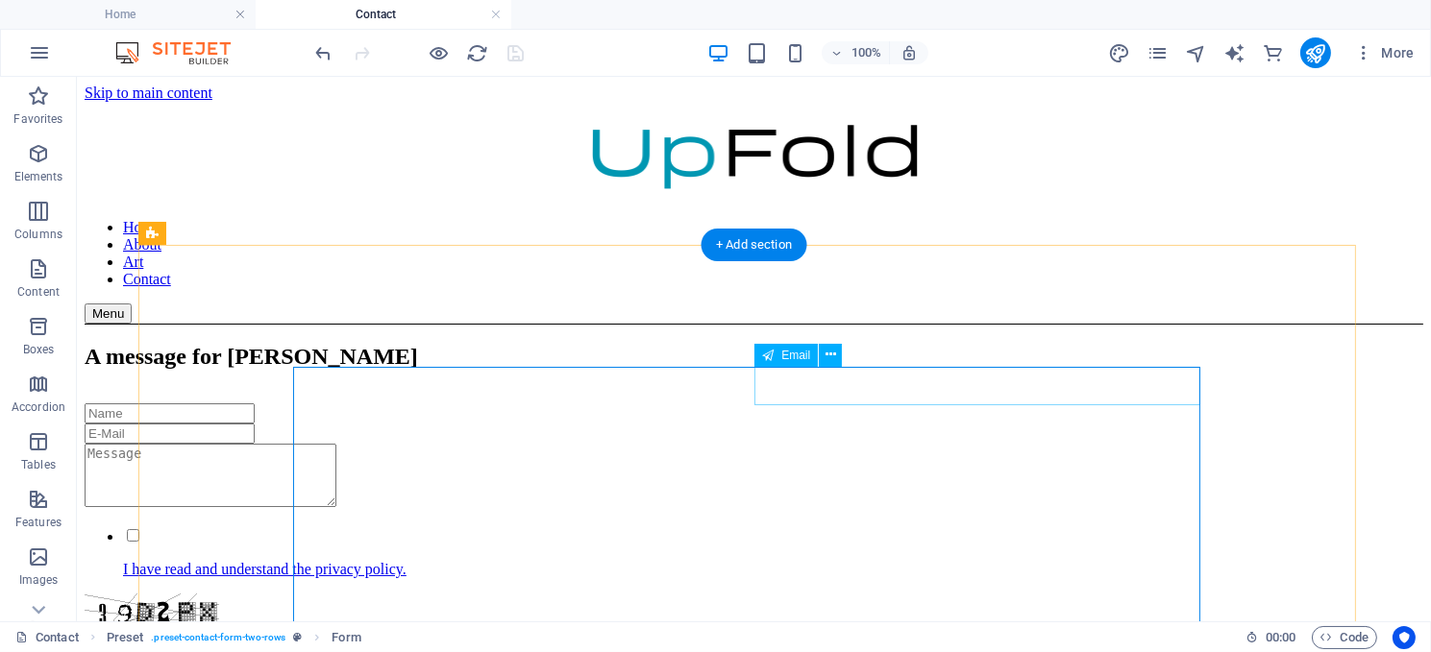
click at [873, 423] on div at bounding box center [753, 433] width 1338 height 20
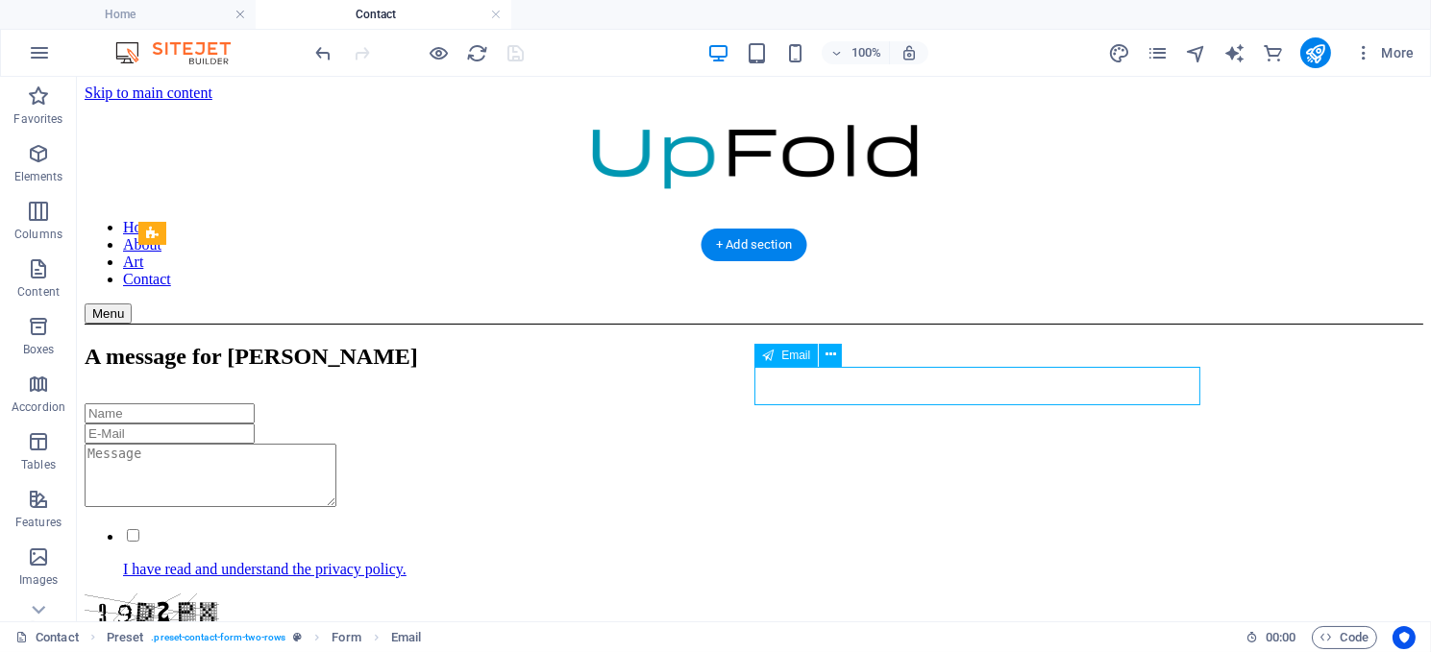
drag, startPoint x: 873, startPoint y: 386, endPoint x: 534, endPoint y: 386, distance: 339.2
click at [873, 423] on div at bounding box center [753, 433] width 1338 height 20
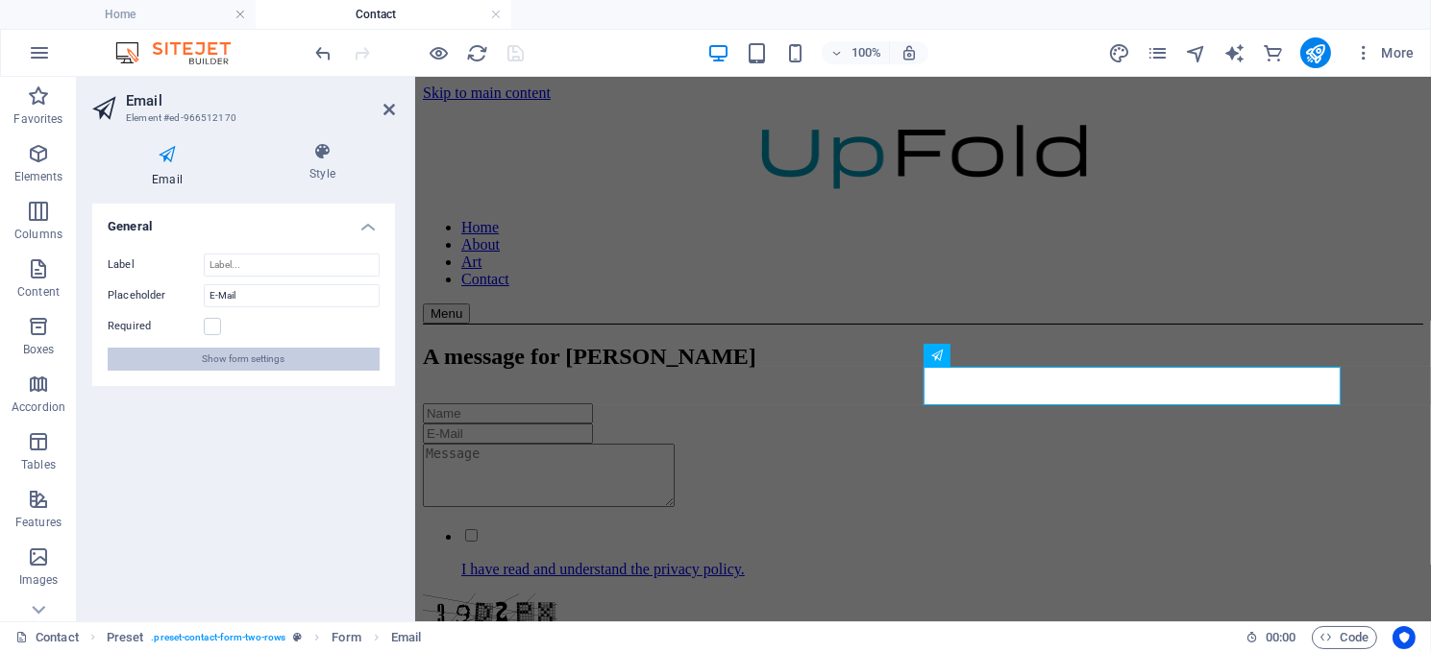
click at [215, 351] on span "Show form settings" at bounding box center [244, 359] width 83 height 23
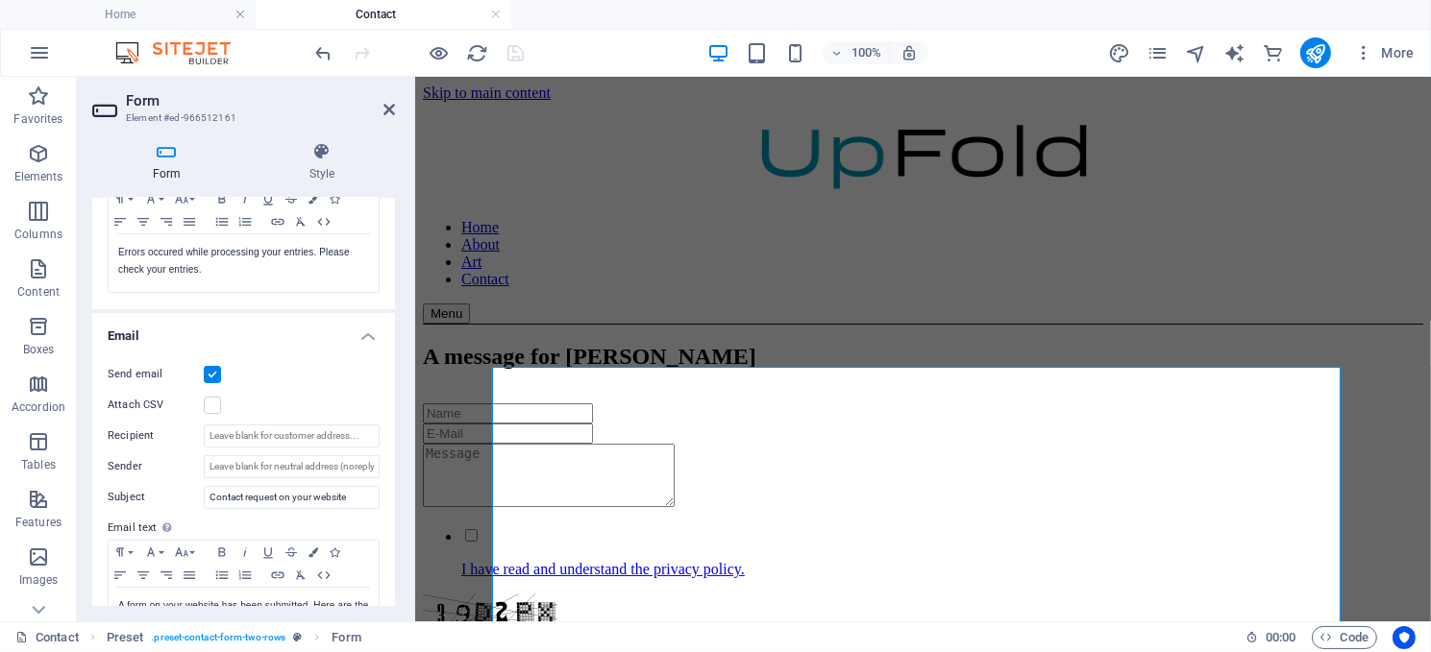
scroll to position [384, 0]
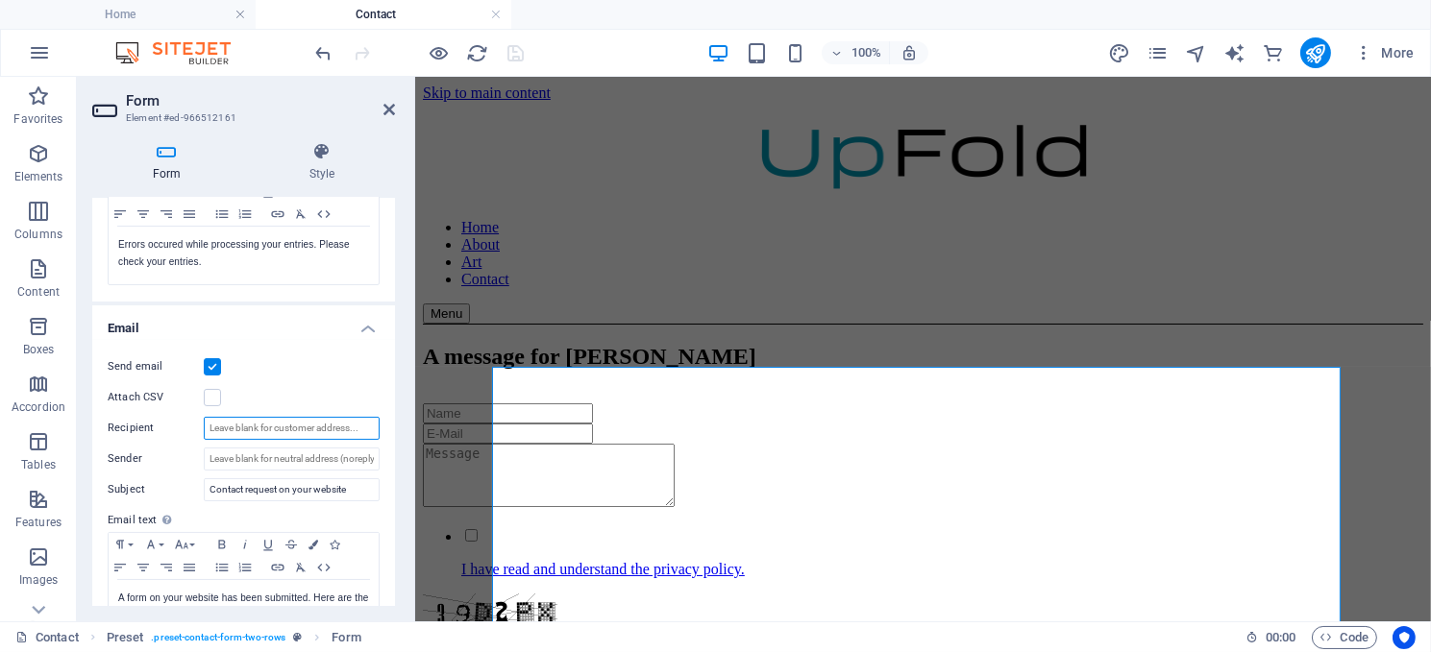
click at [258, 428] on input "Recipient" at bounding box center [292, 428] width 176 height 23
type input "[EMAIL_ADDRESS][DOMAIN_NAME]"
click at [515, 45] on icon "save" at bounding box center [516, 53] width 22 height 22
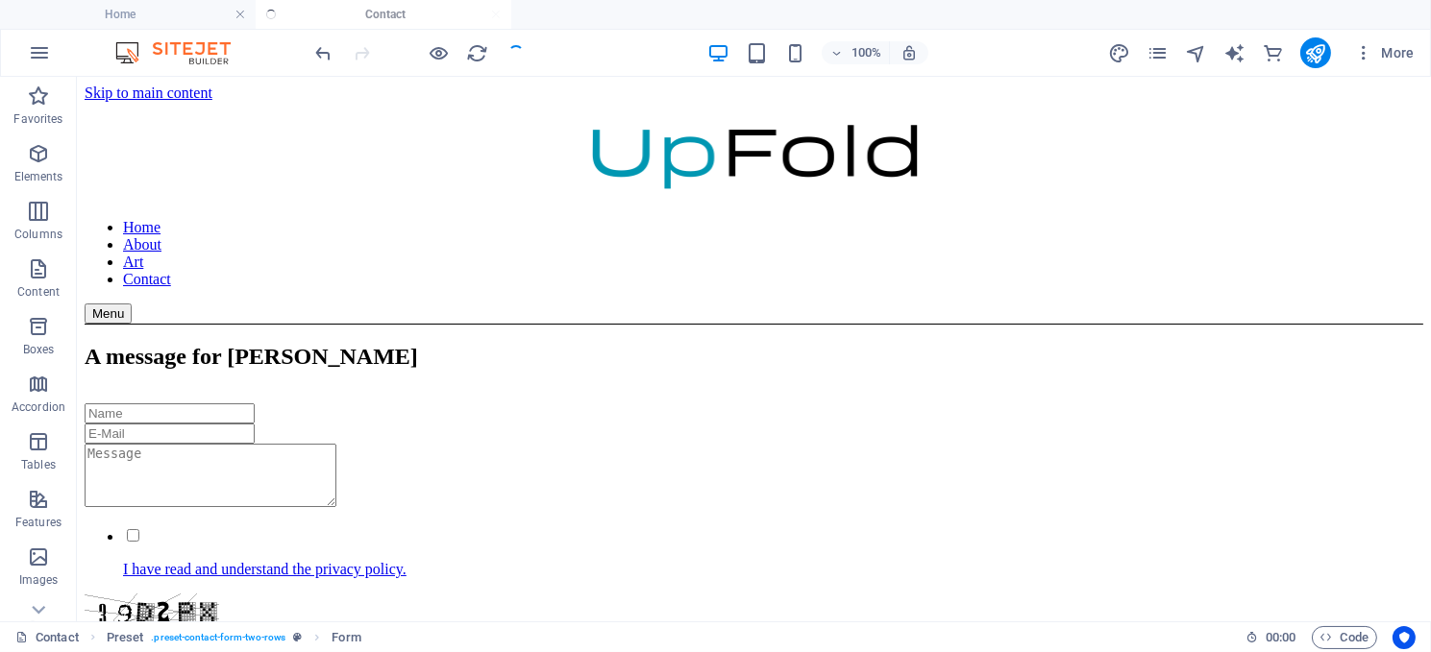
checkbox input "false"
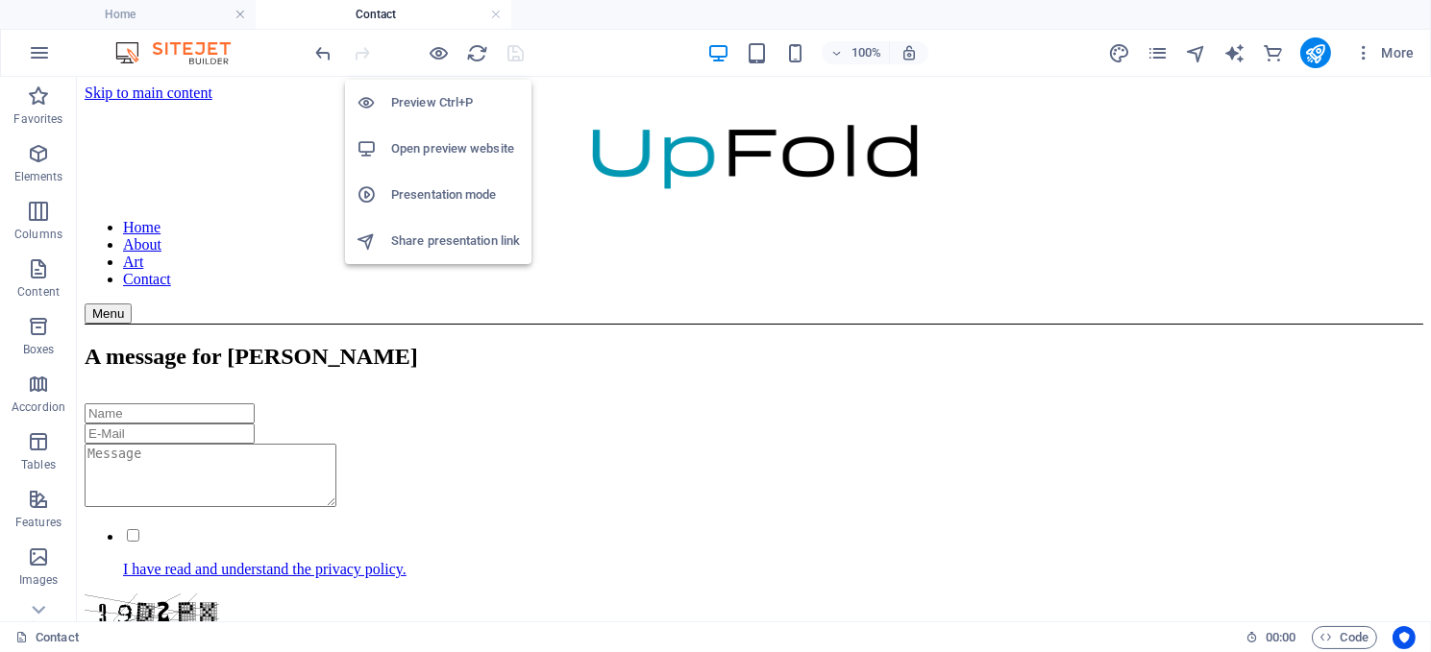
click at [450, 147] on h6 "Open preview website" at bounding box center [455, 148] width 129 height 23
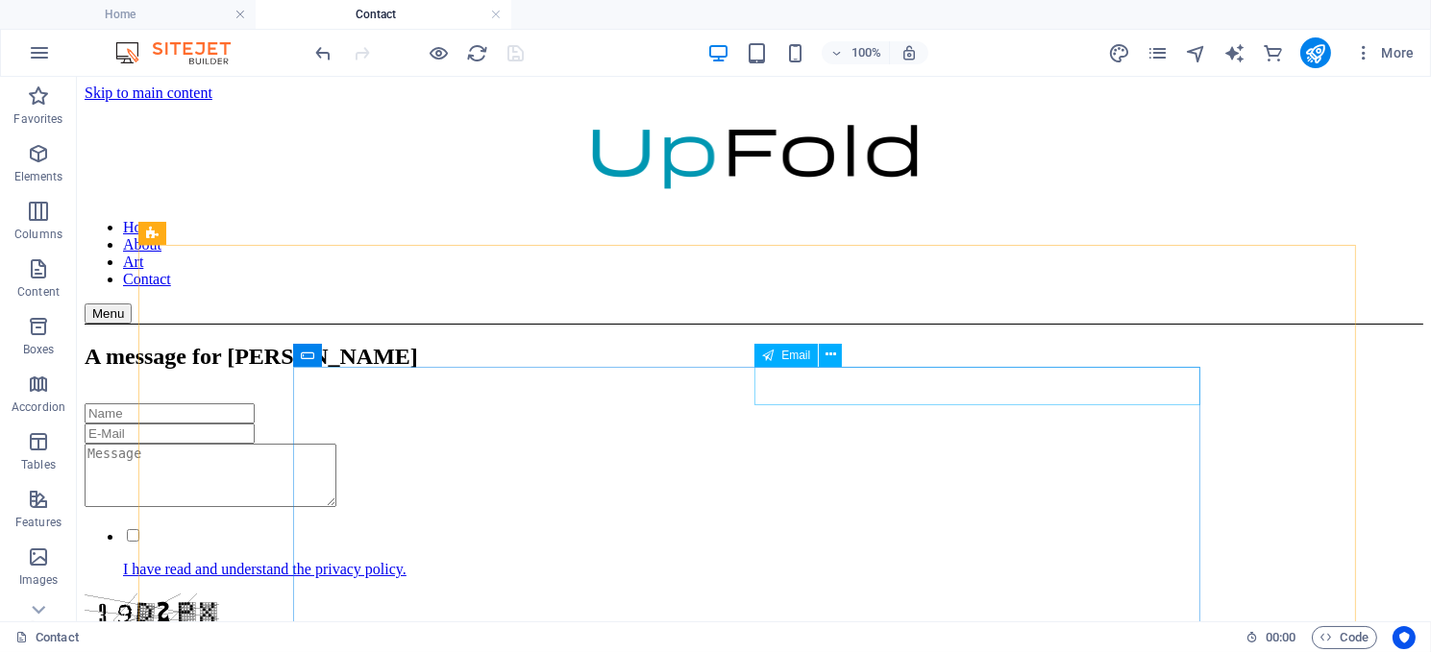
click at [793, 357] on span "Email" at bounding box center [795, 356] width 29 height 12
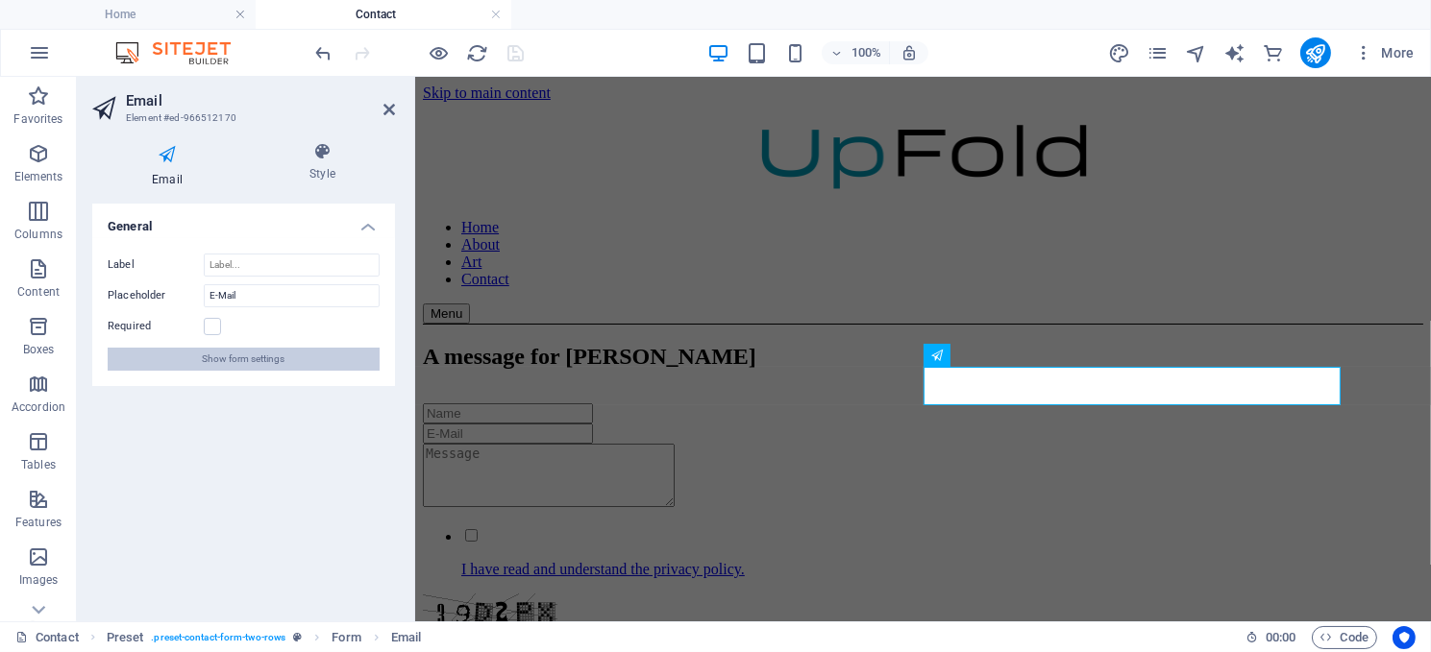
click at [258, 354] on span "Show form settings" at bounding box center [244, 359] width 83 height 23
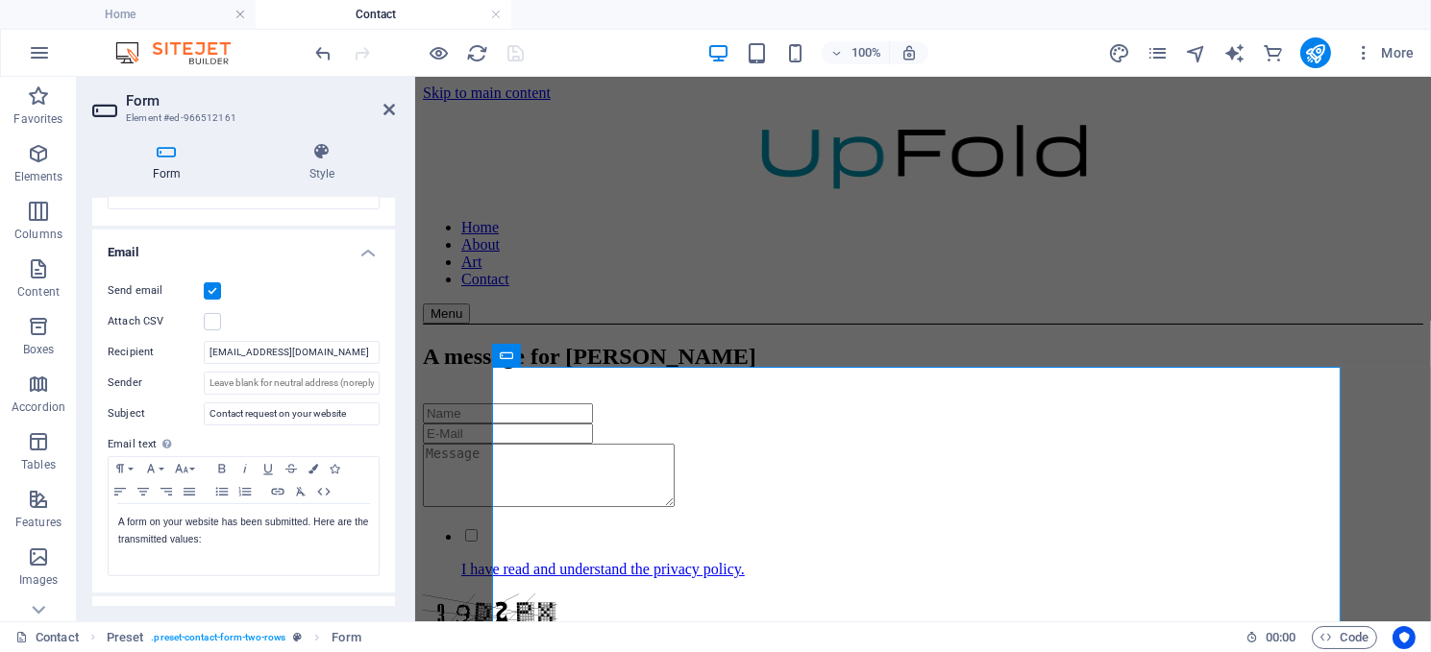
scroll to position [480, 0]
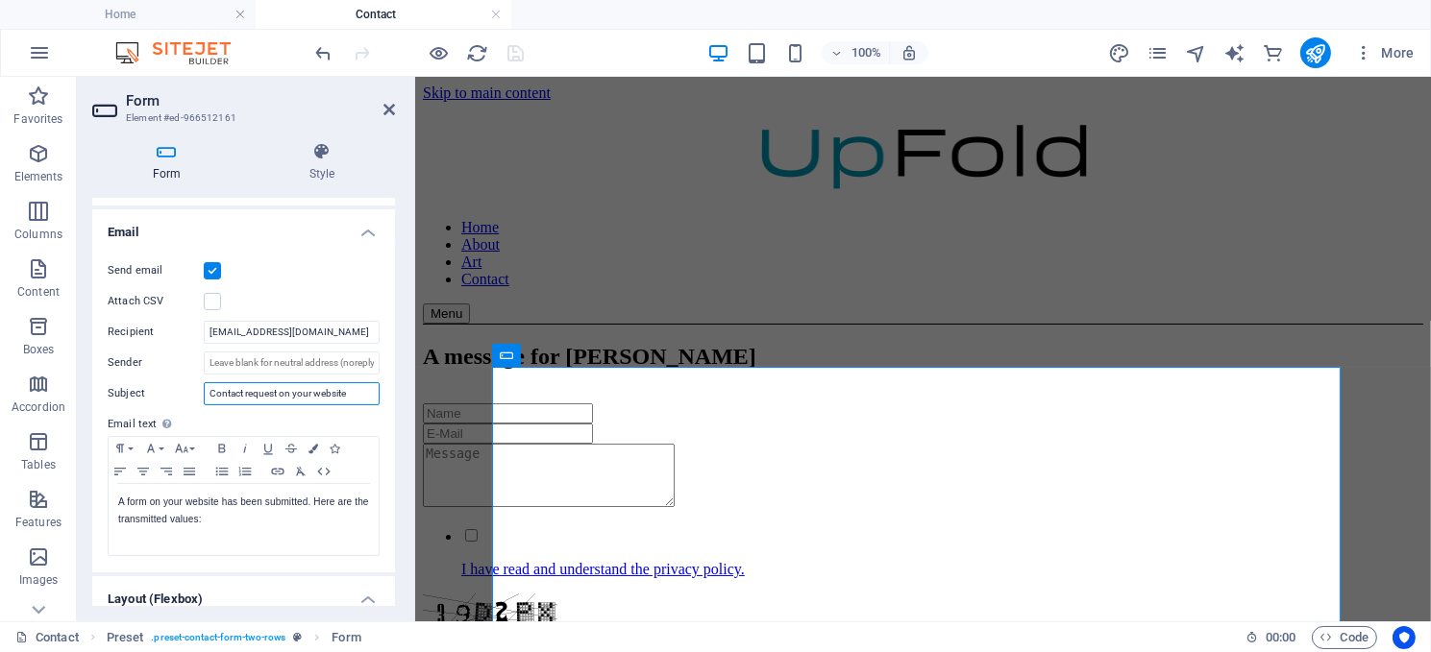
drag, startPoint x: 334, startPoint y: 389, endPoint x: 207, endPoint y: 385, distance: 127.9
click at [207, 385] on input "Contact request on your website" at bounding box center [292, 393] width 176 height 23
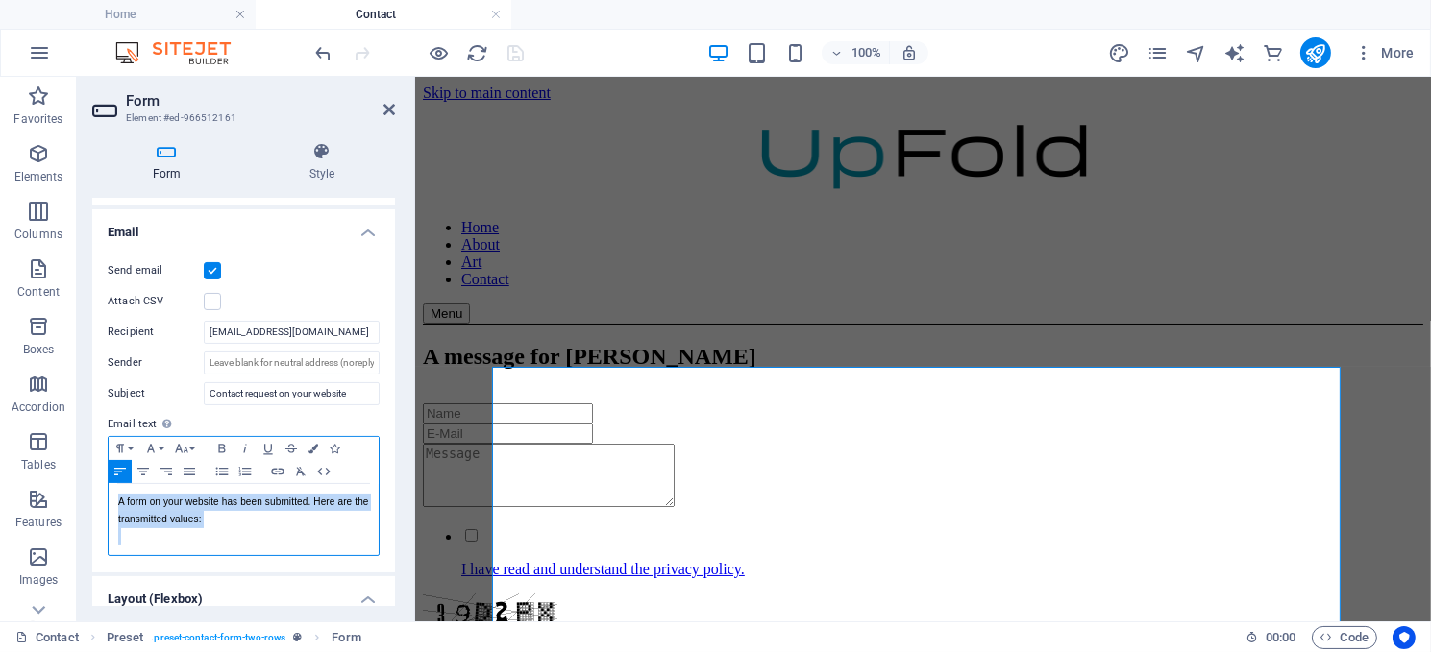
drag, startPoint x: 527, startPoint y: 576, endPoint x: 436, endPoint y: 528, distance: 101.9
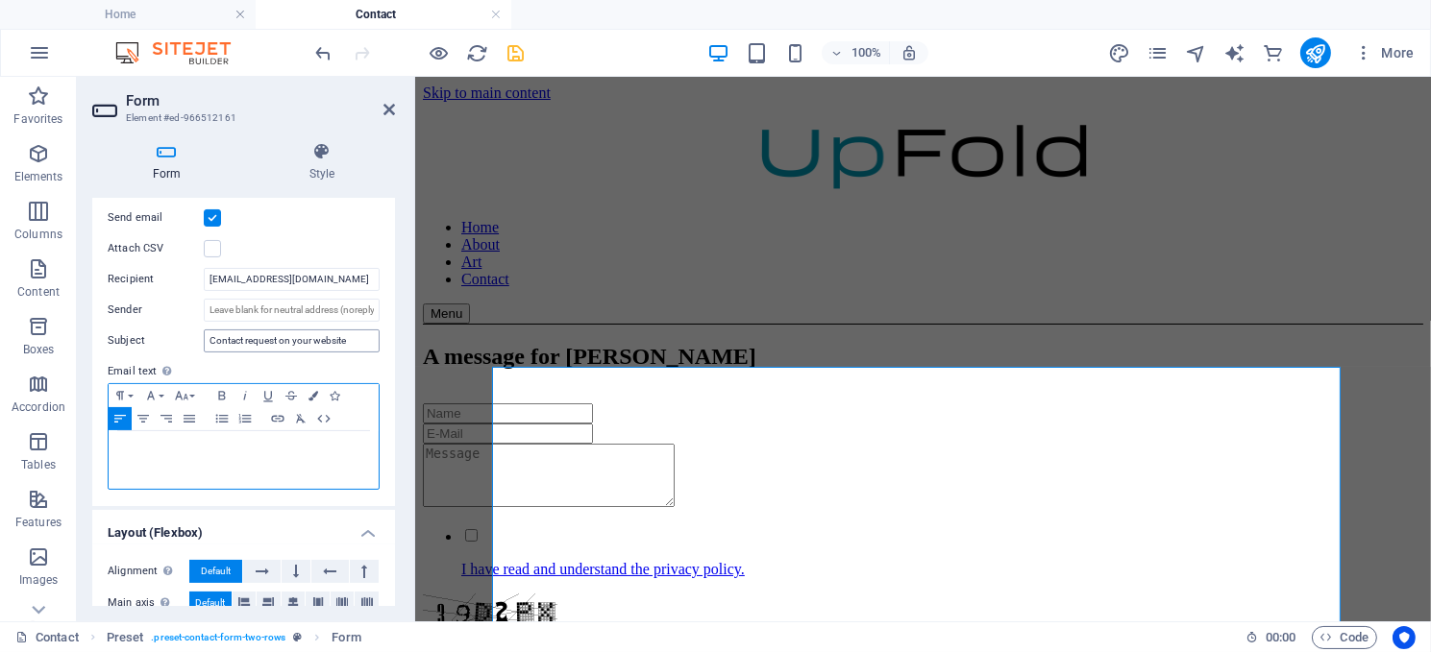
scroll to position [362, 0]
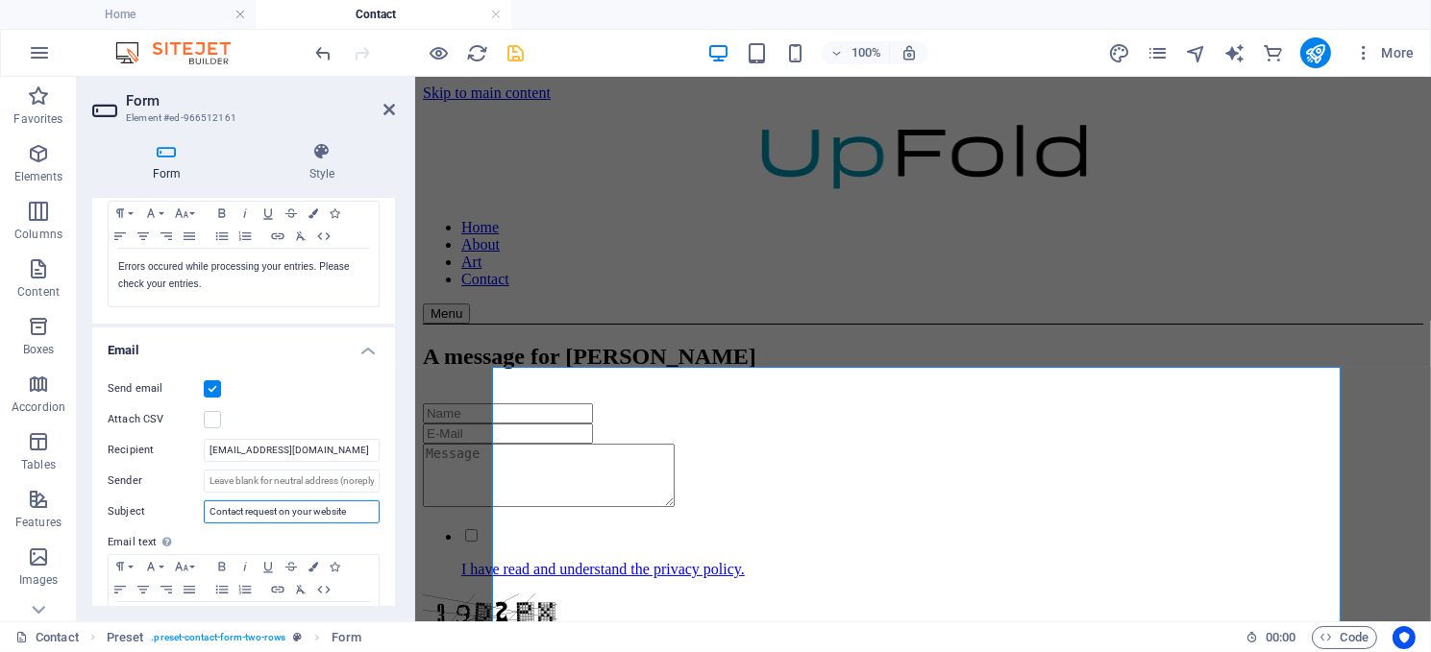
drag, startPoint x: 351, startPoint y: 509, endPoint x: 156, endPoint y: 509, distance: 195.1
click at [156, 509] on div "Subject Contact request on your website" at bounding box center [244, 512] width 272 height 23
type input "UpFold Inquiry"
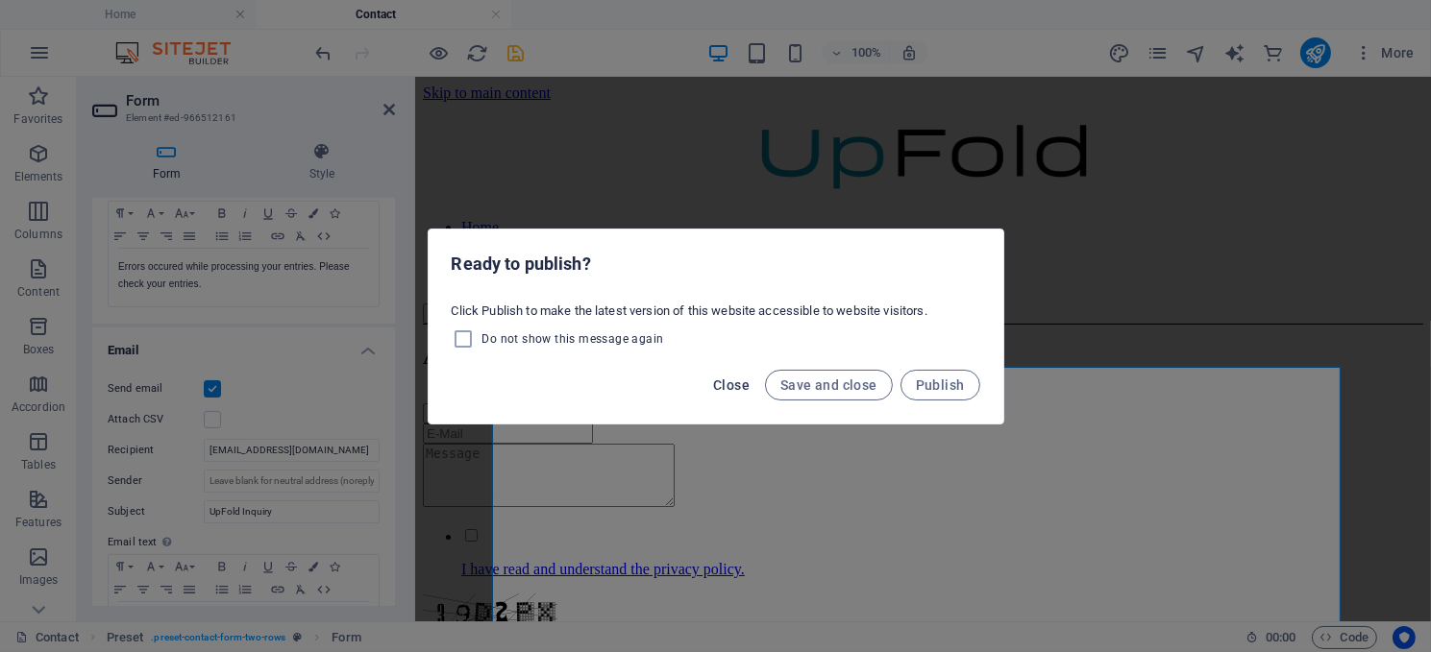
click at [725, 380] on span "Close" at bounding box center [731, 385] width 37 height 15
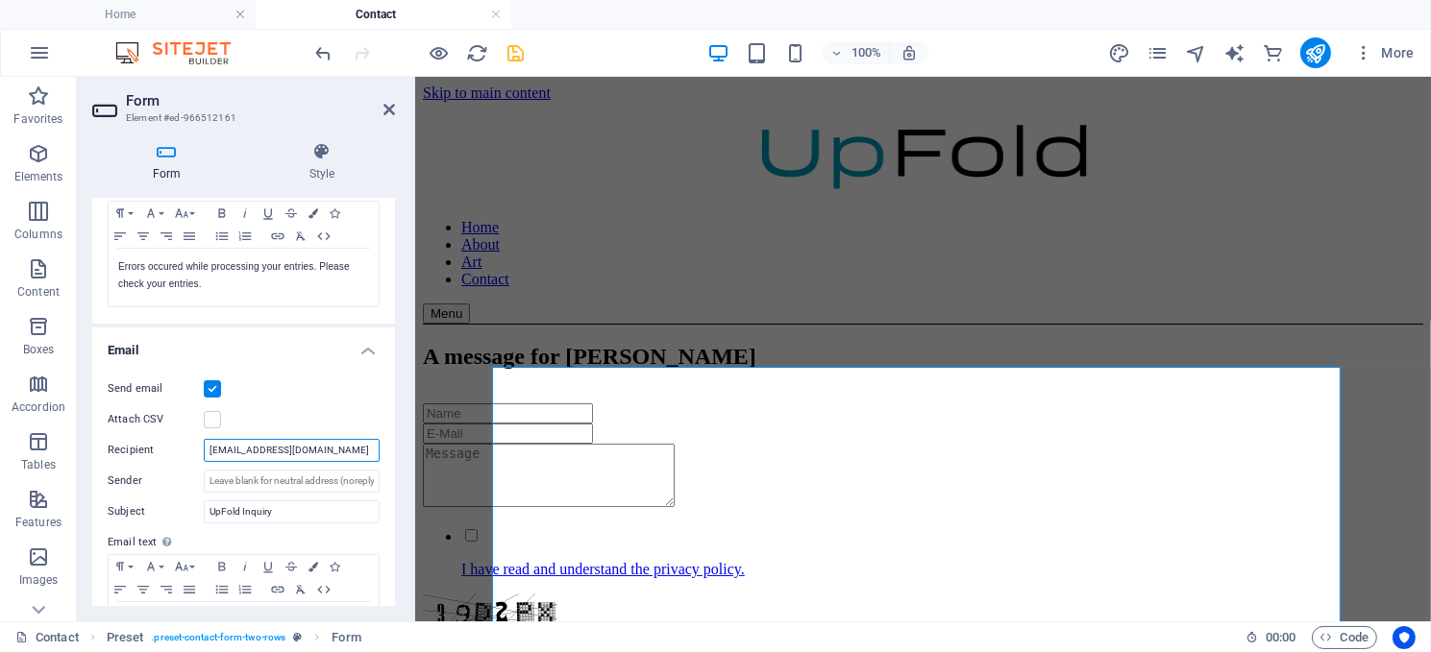
drag, startPoint x: 333, startPoint y: 447, endPoint x: 207, endPoint y: 449, distance: 126.8
click at [207, 449] on input "[EMAIL_ADDRESS][DOMAIN_NAME]" at bounding box center [292, 450] width 176 height 23
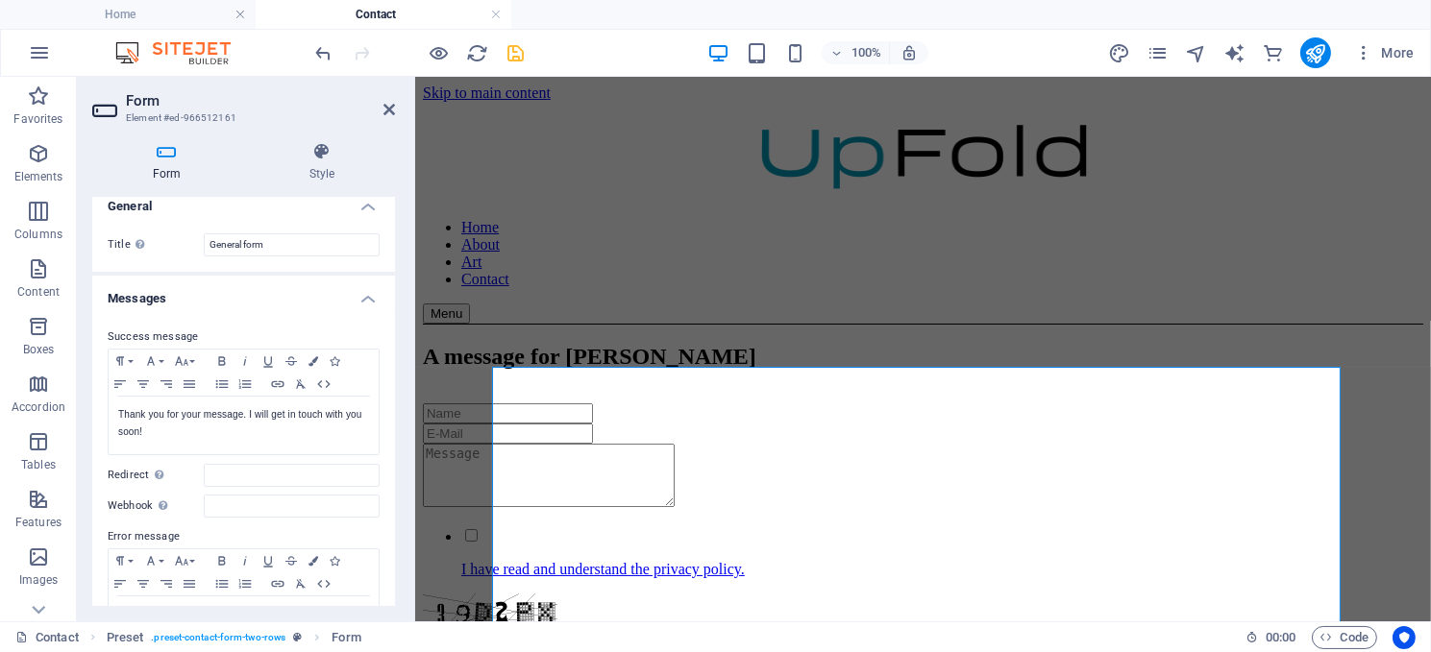
scroll to position [0, 0]
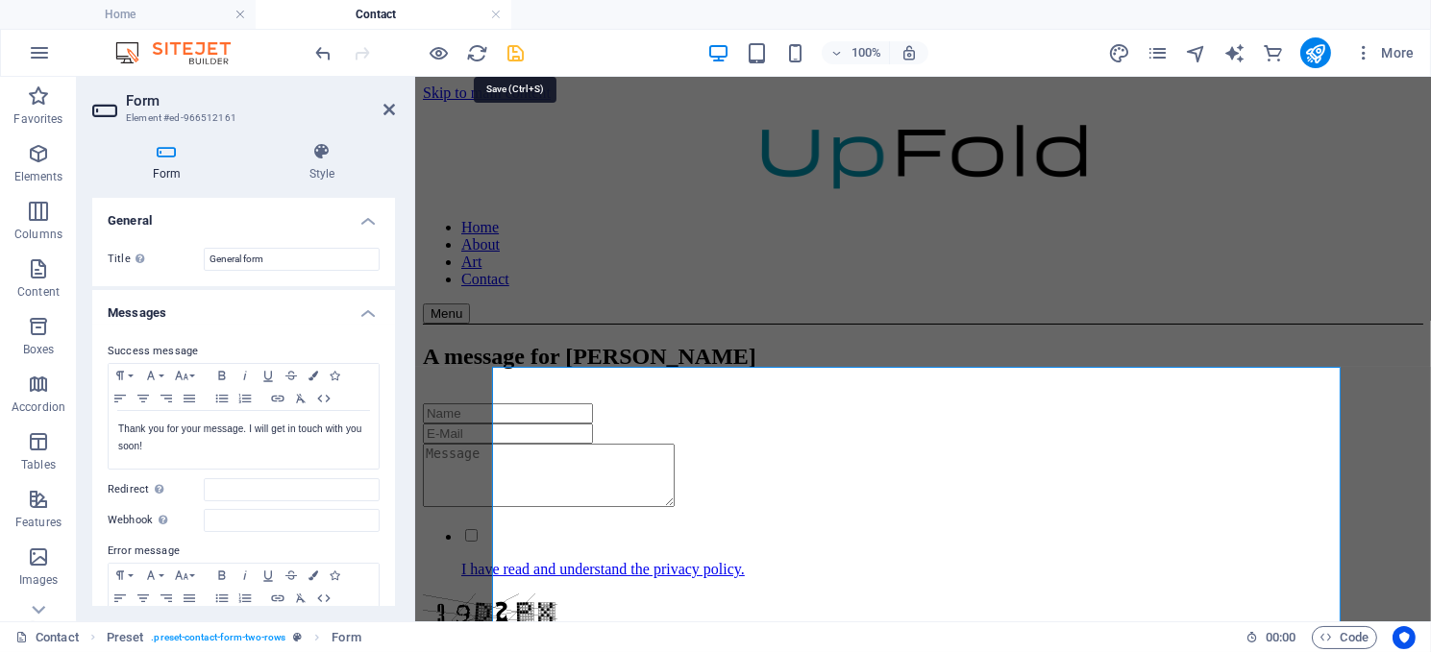
type input "[EMAIL_ADDRESS][DOMAIN_NAME]"
click at [509, 52] on icon "save" at bounding box center [516, 53] width 22 height 22
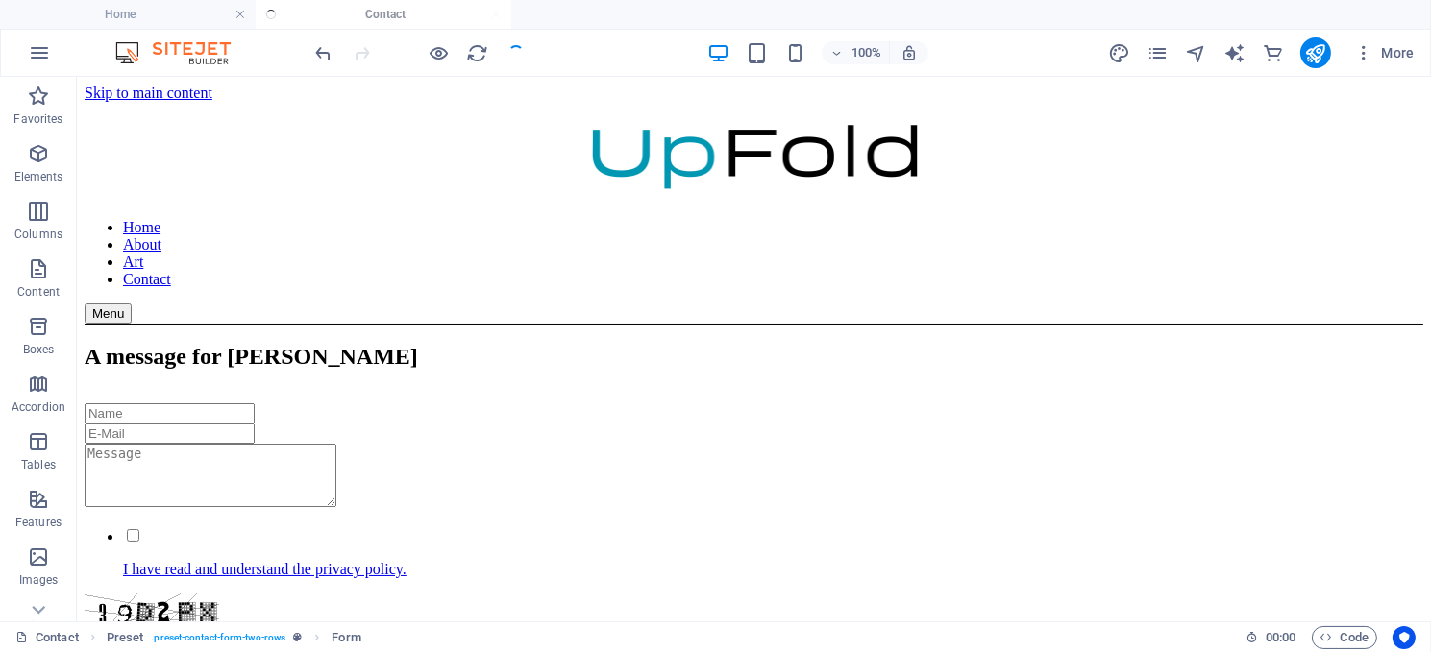
checkbox input "false"
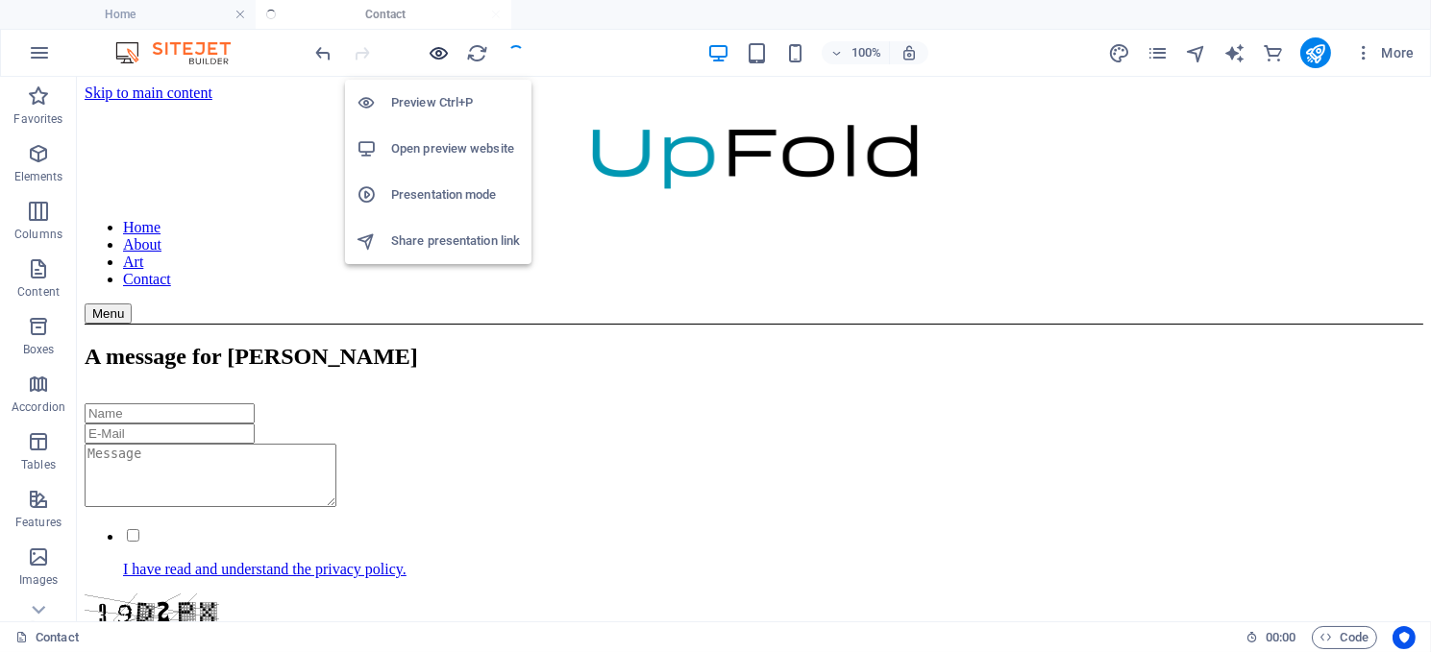
click at [440, 49] on icon "button" at bounding box center [440, 53] width 22 height 22
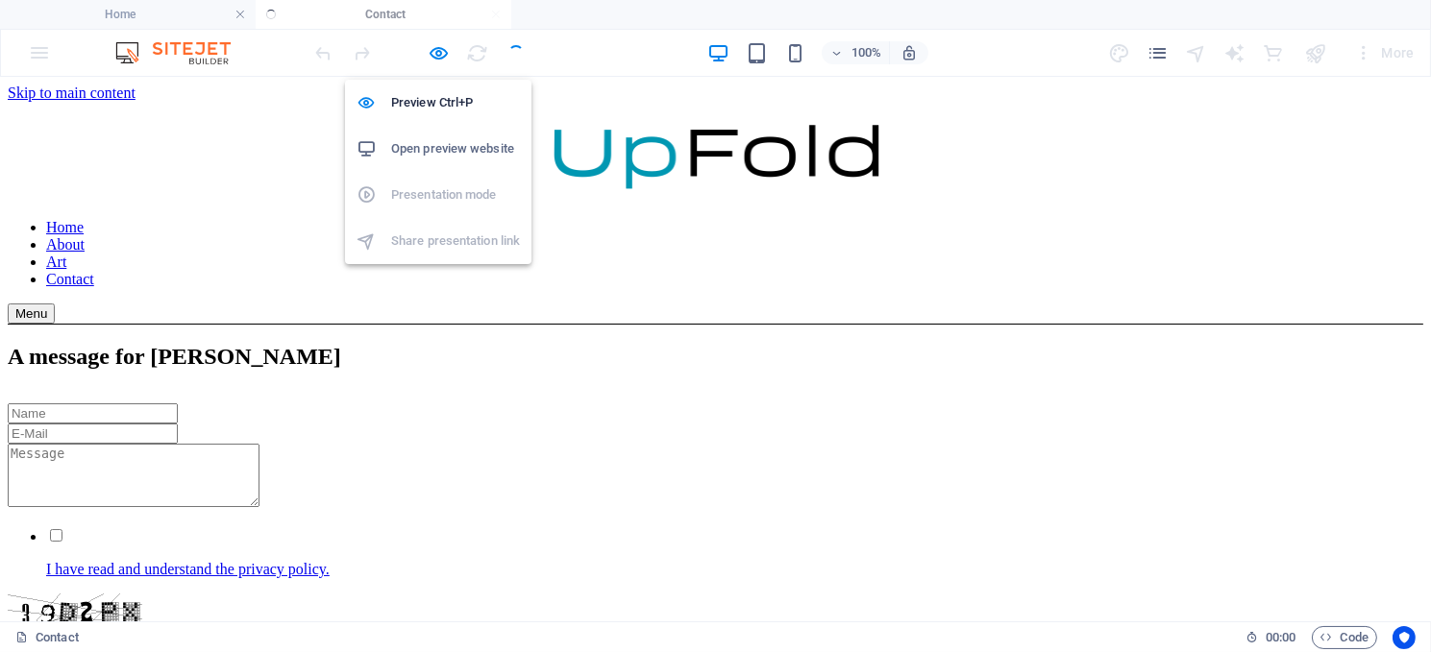
click at [440, 139] on h6 "Open preview website" at bounding box center [455, 148] width 129 height 23
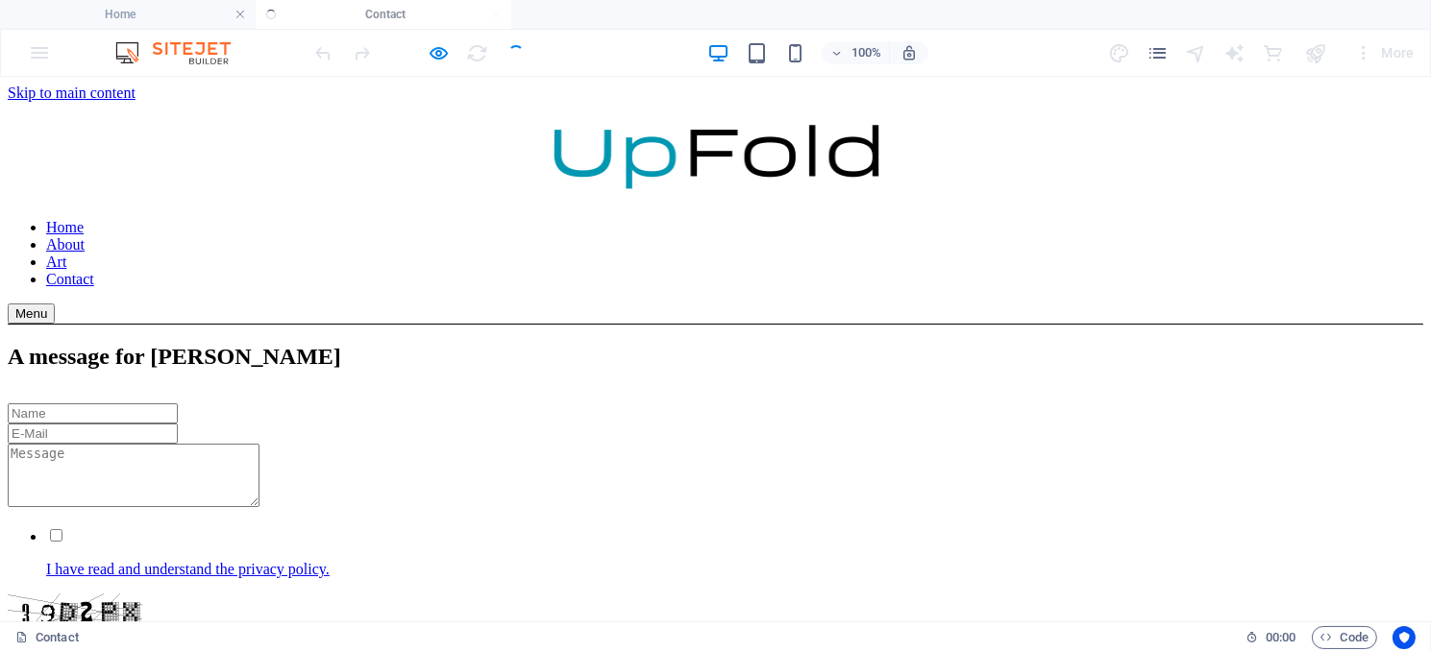
click at [512, 52] on div at bounding box center [419, 52] width 215 height 31
